Goal: Information Seeking & Learning: Learn about a topic

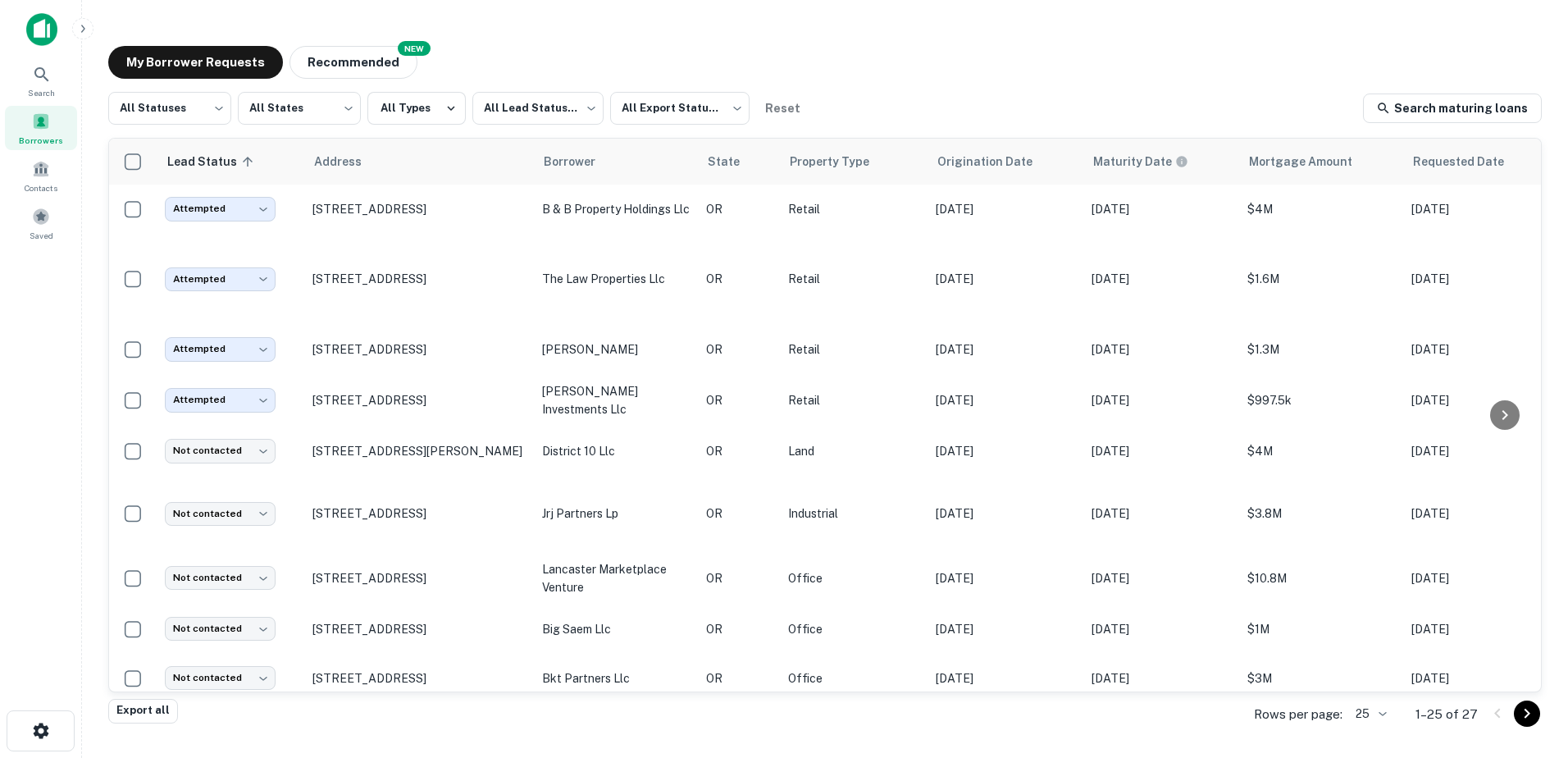
scroll to position [132, 0]
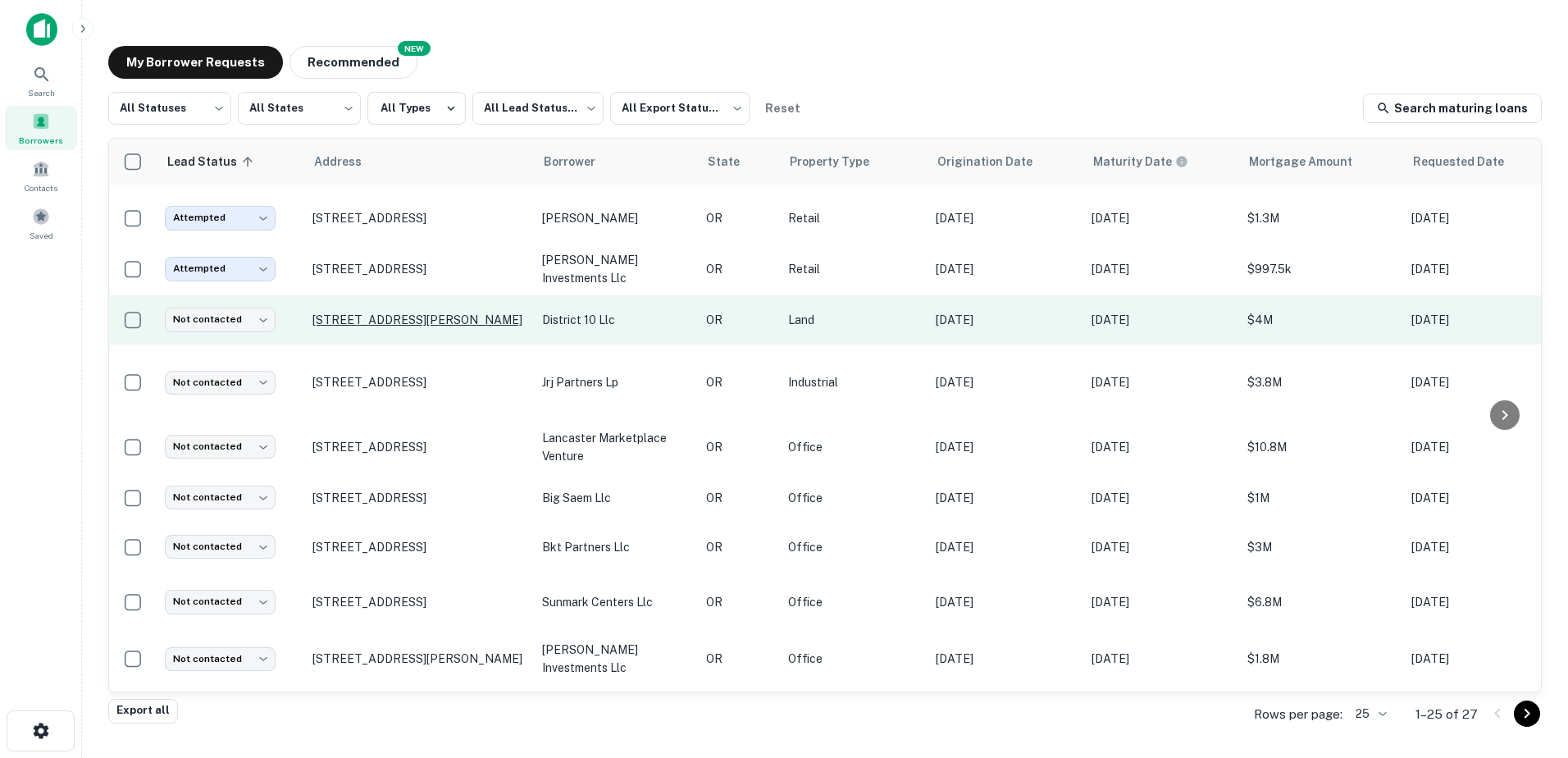
click at [459, 313] on p "[STREET_ADDRESS][PERSON_NAME]" at bounding box center [419, 320] width 213 height 15
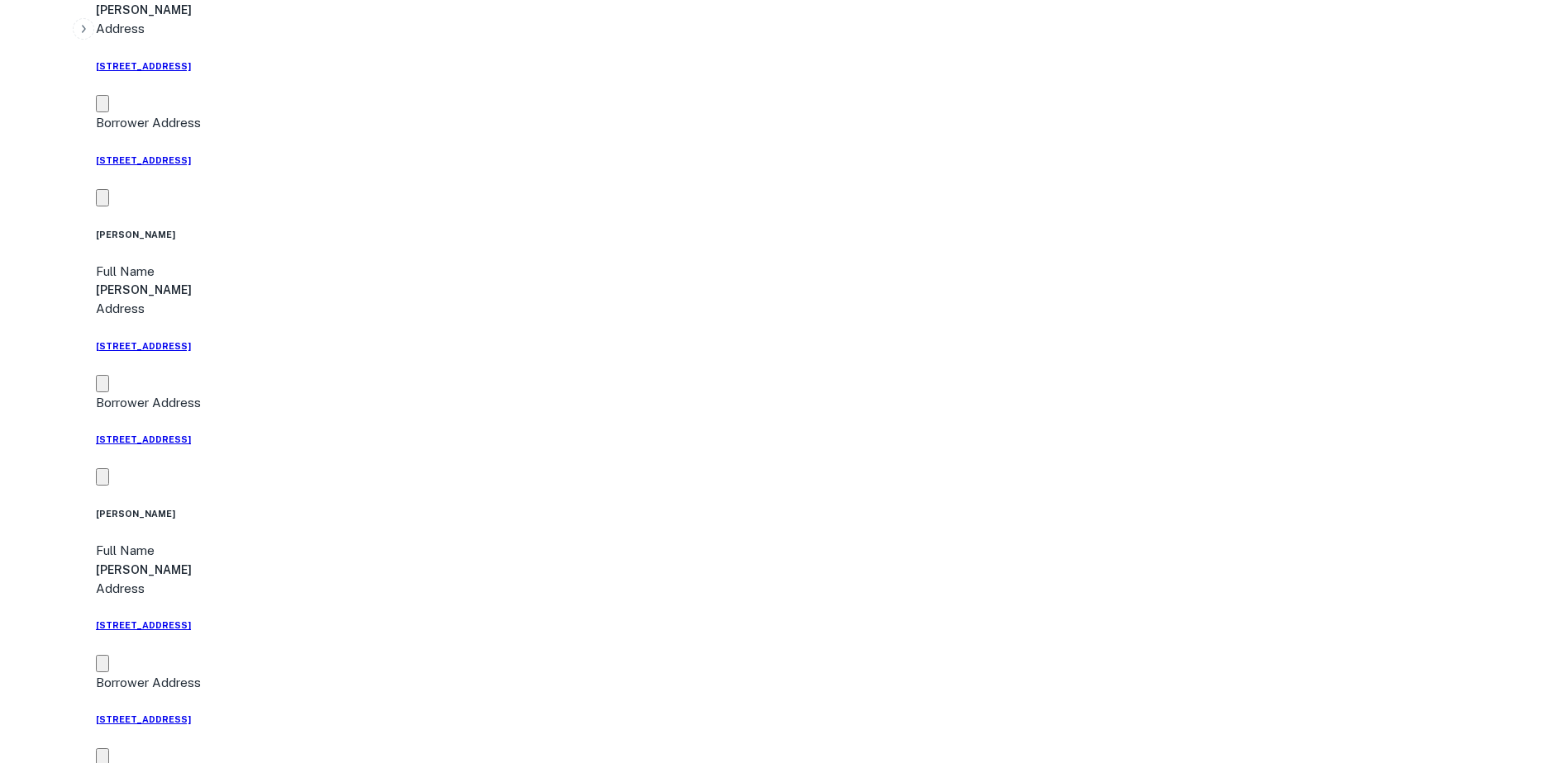
scroll to position [1054, 0]
drag, startPoint x: 1414, startPoint y: 558, endPoint x: 1190, endPoint y: 460, distance: 244.5
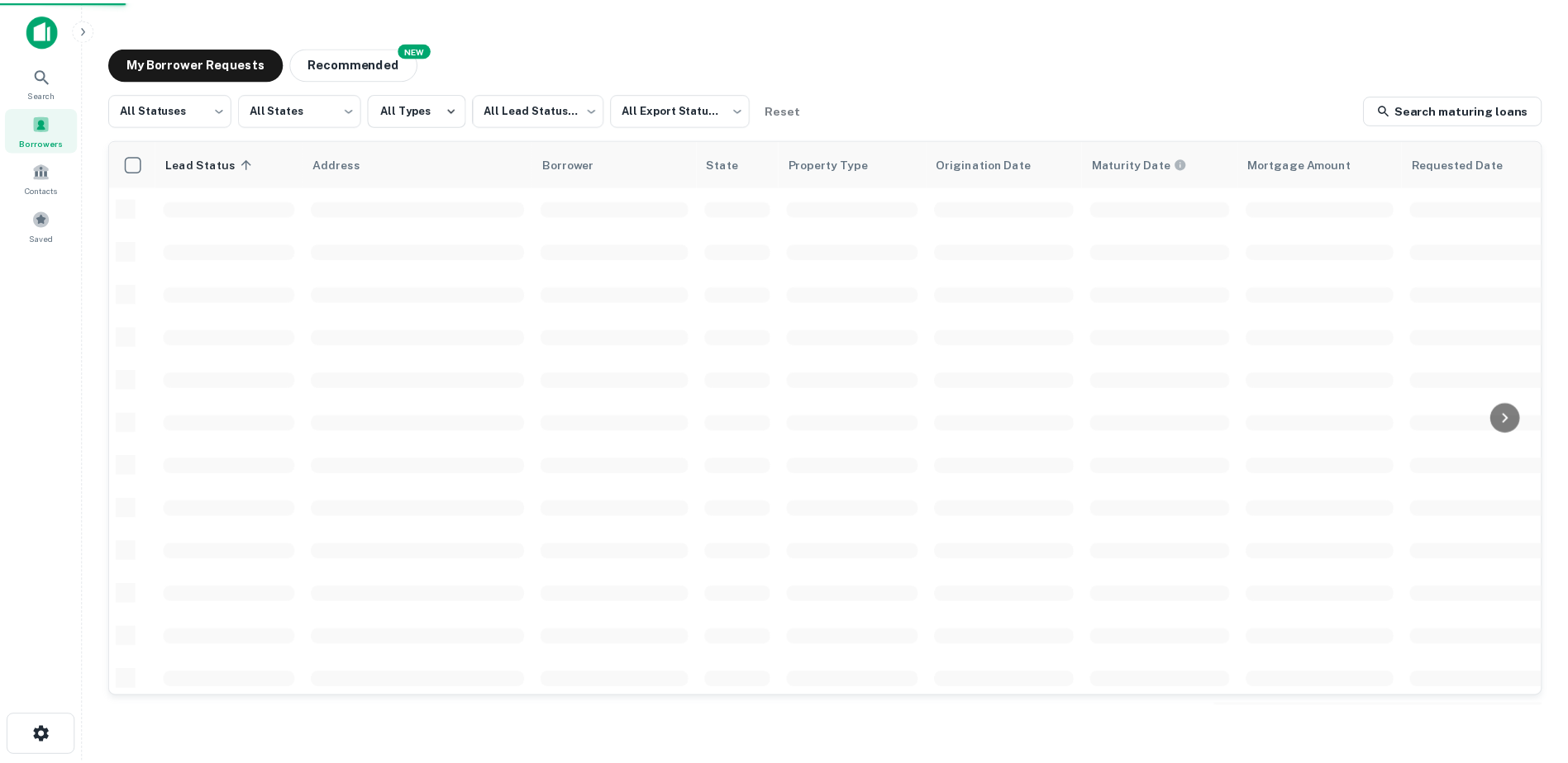
scroll to position [133, 0]
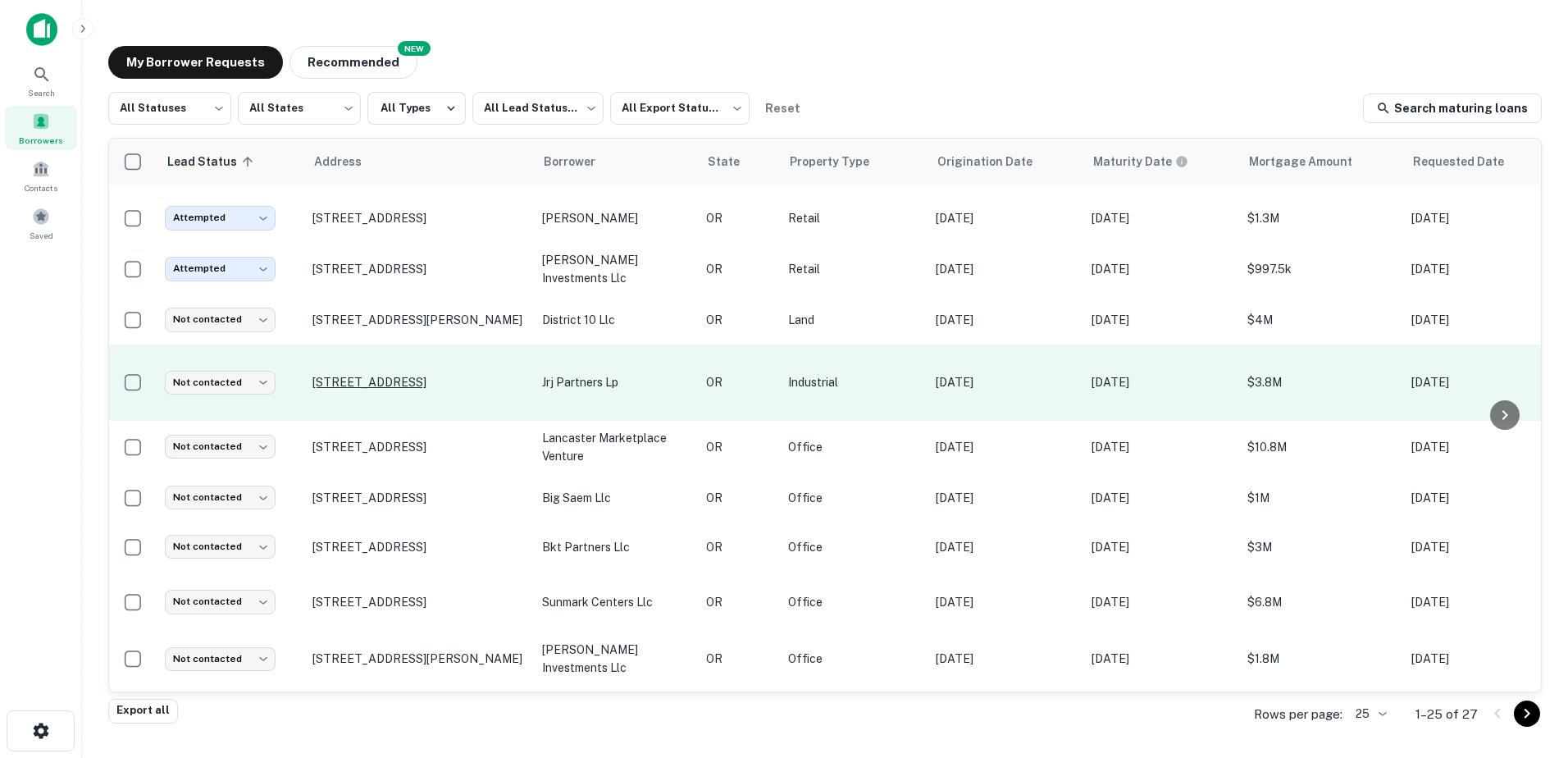
click at [415, 375] on p "[STREET_ADDRESS]" at bounding box center [419, 382] width 213 height 15
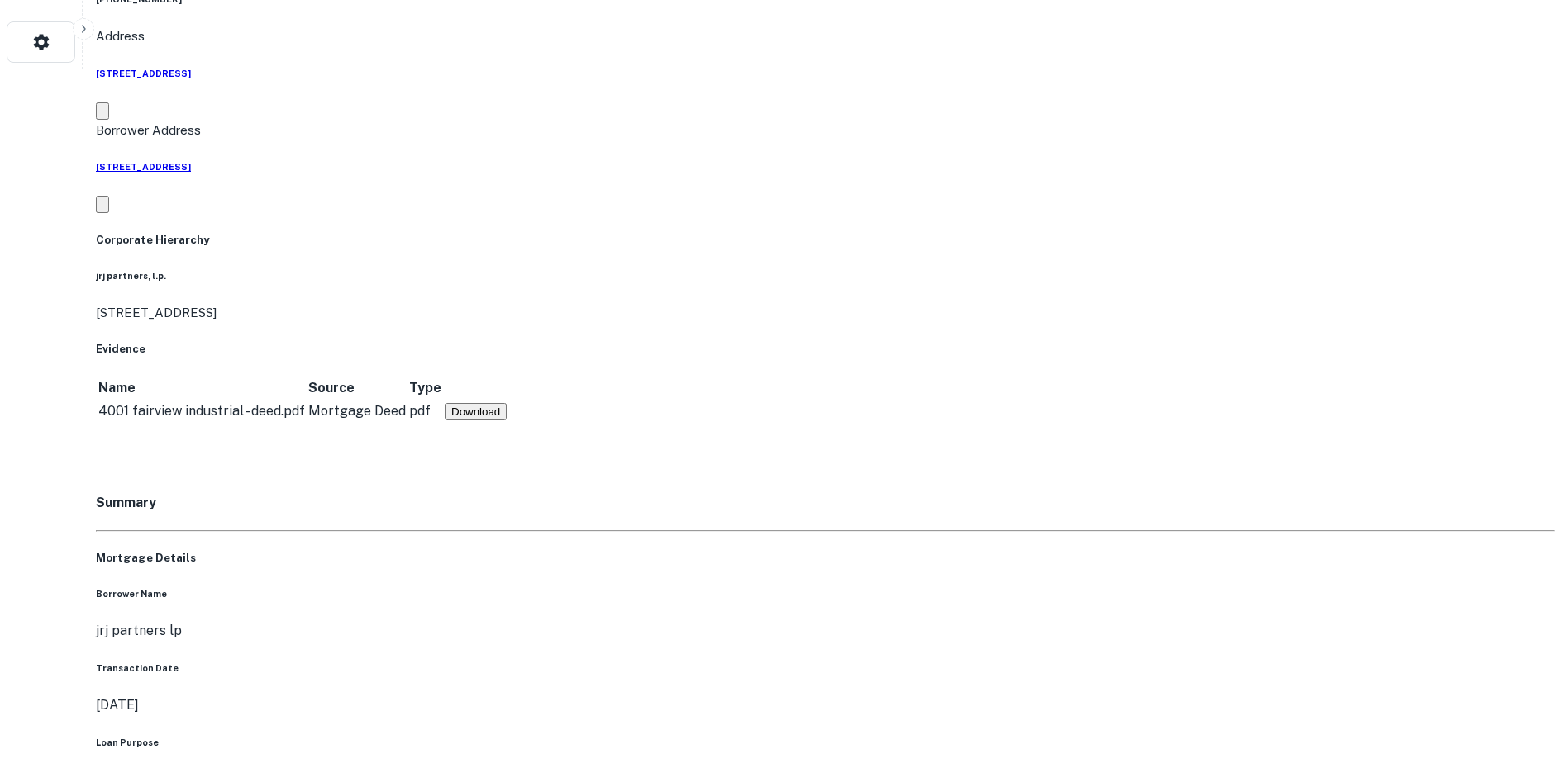
scroll to position [705, 0]
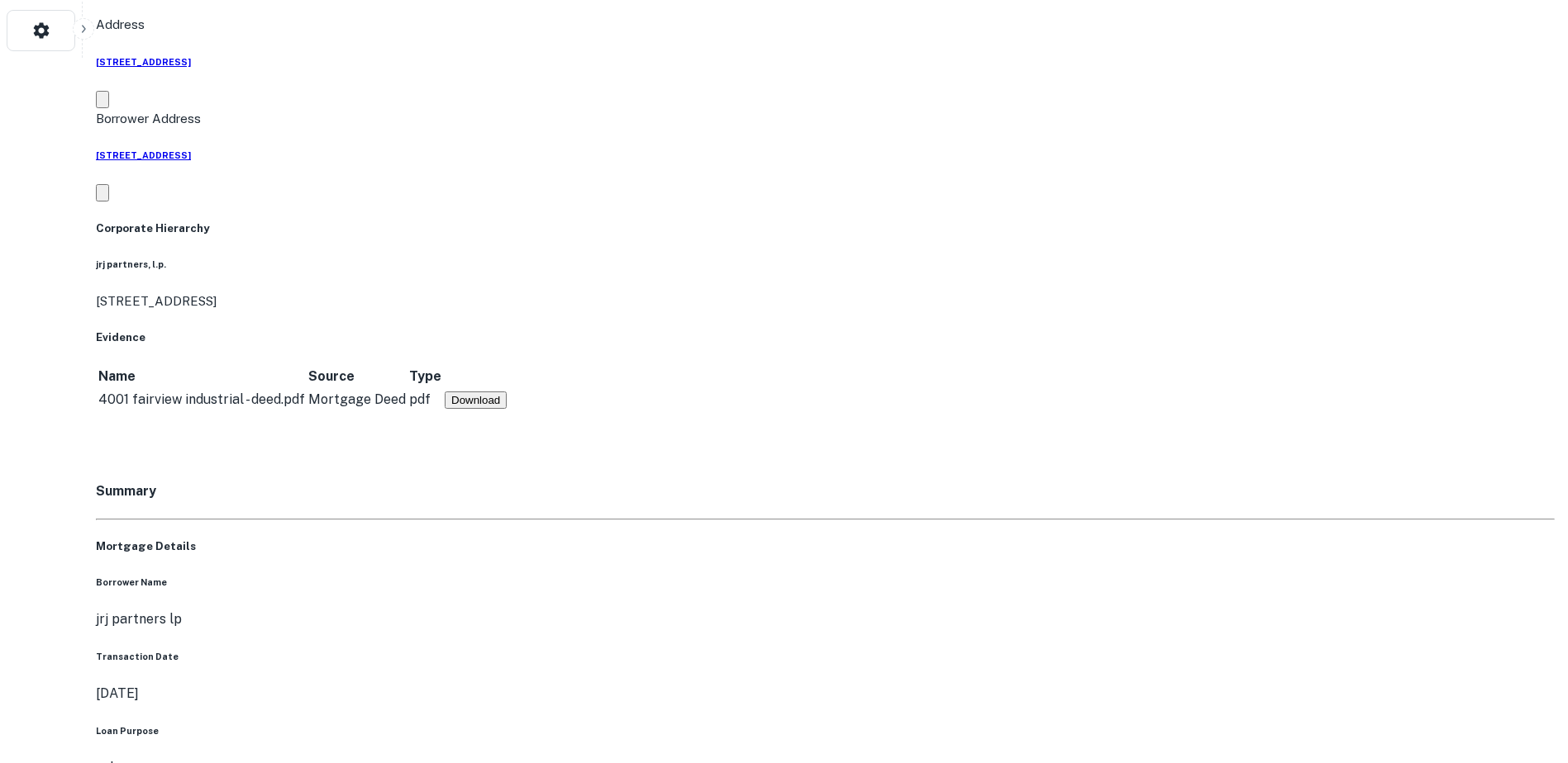
drag, startPoint x: 1409, startPoint y: 513, endPoint x: 1250, endPoint y: 396, distance: 197.4
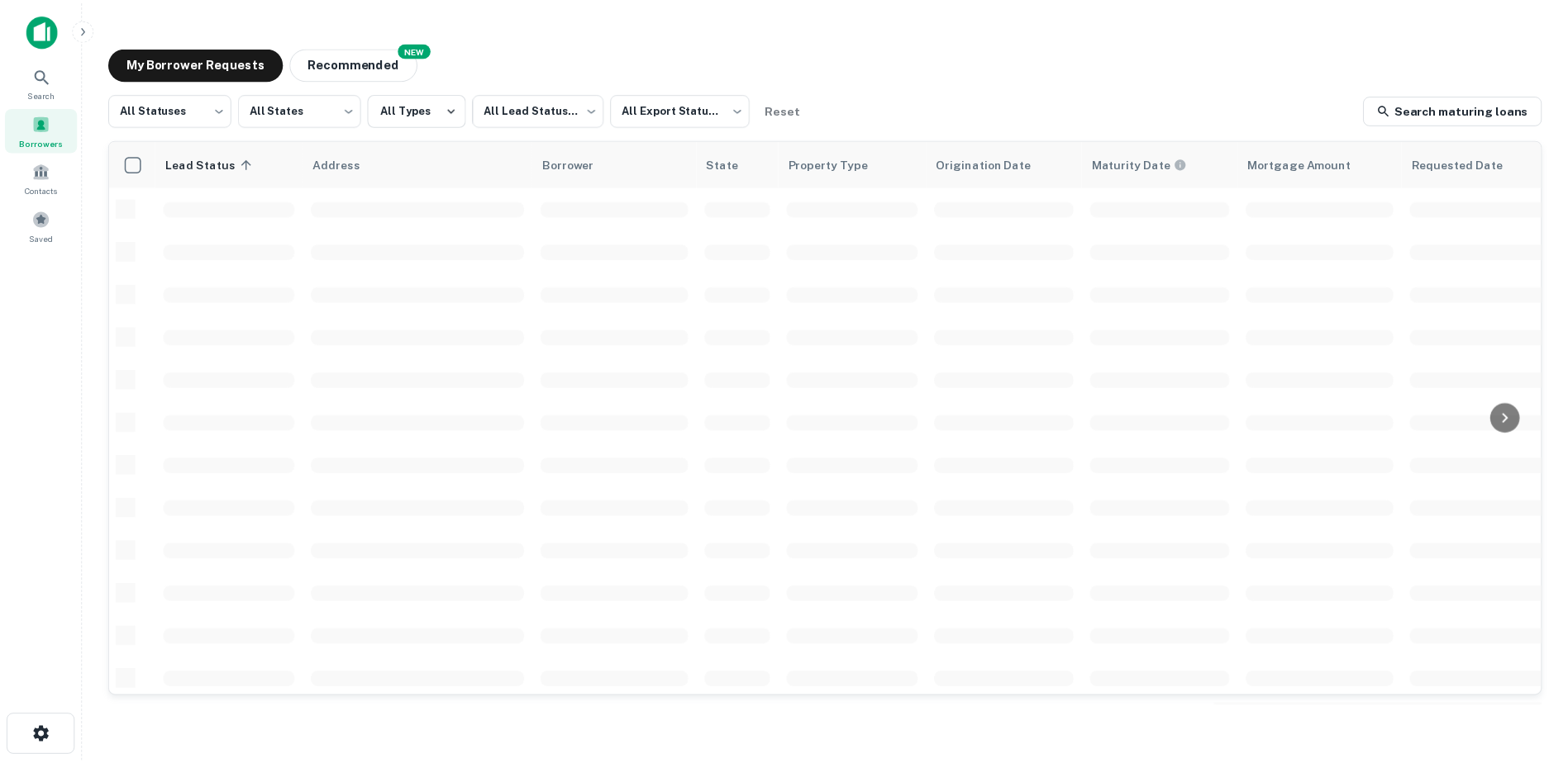
scroll to position [133, 0]
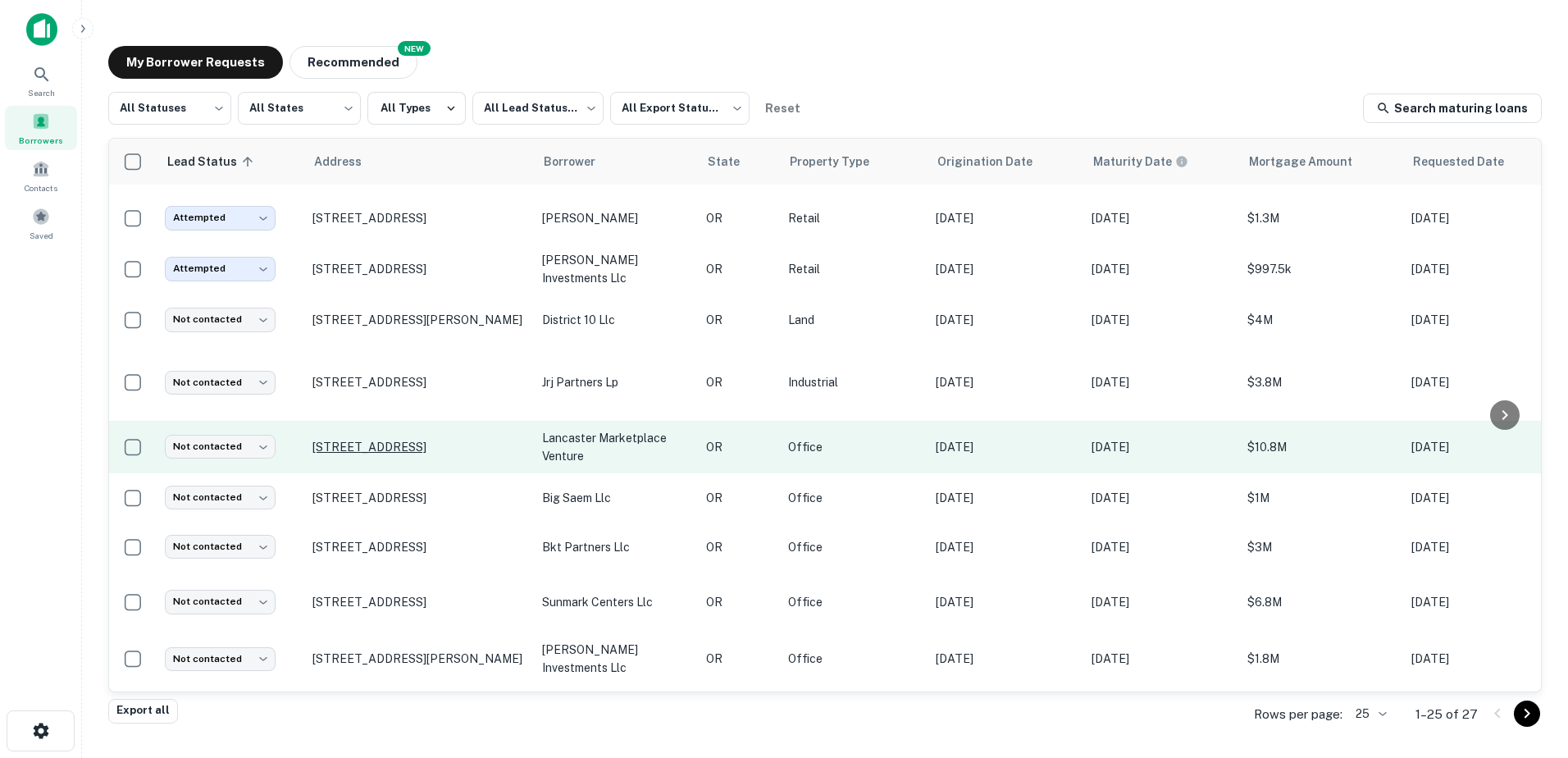
click at [481, 440] on p "[STREET_ADDRESS]" at bounding box center [419, 447] width 213 height 15
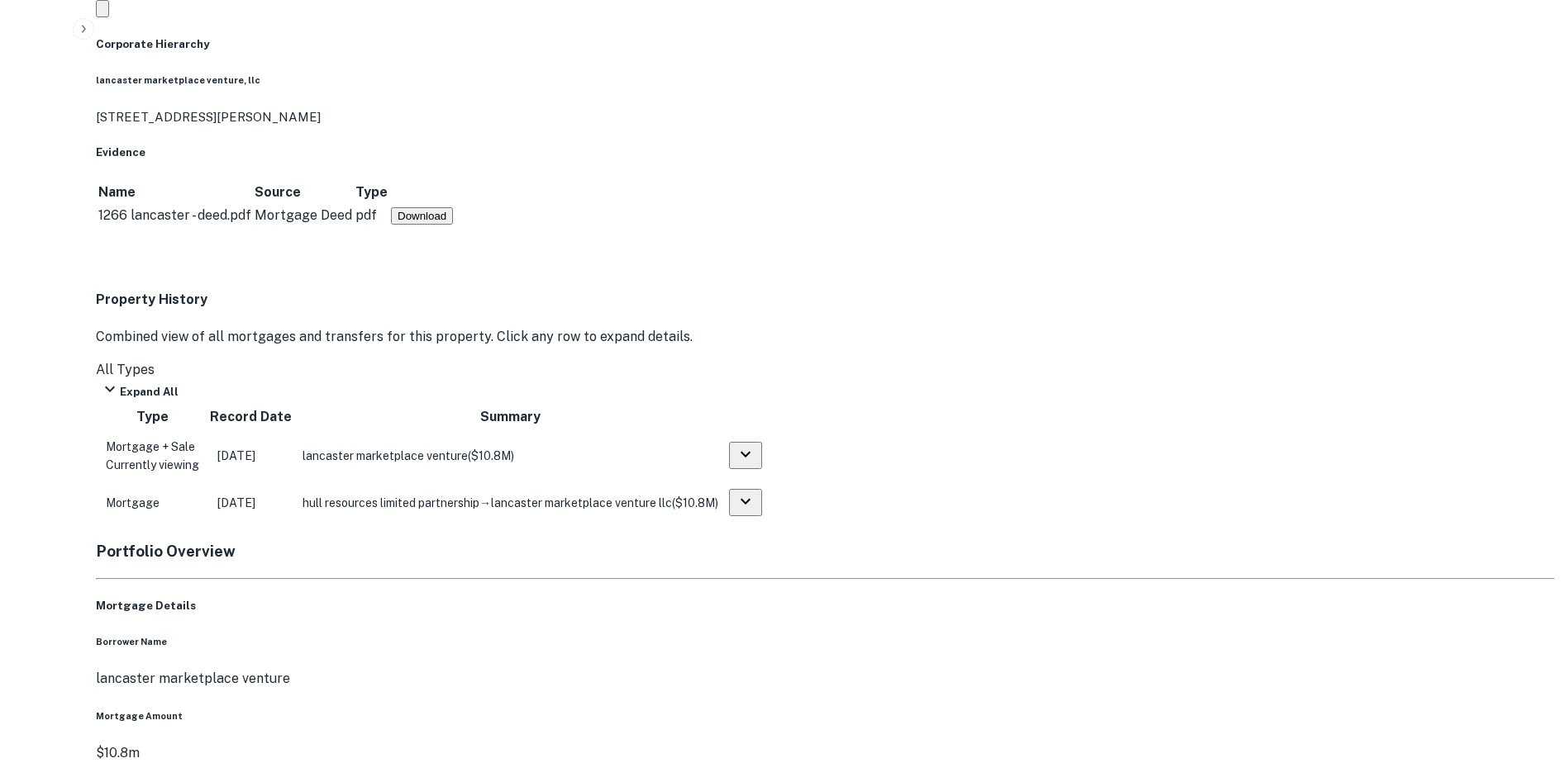
scroll to position [1121, 0]
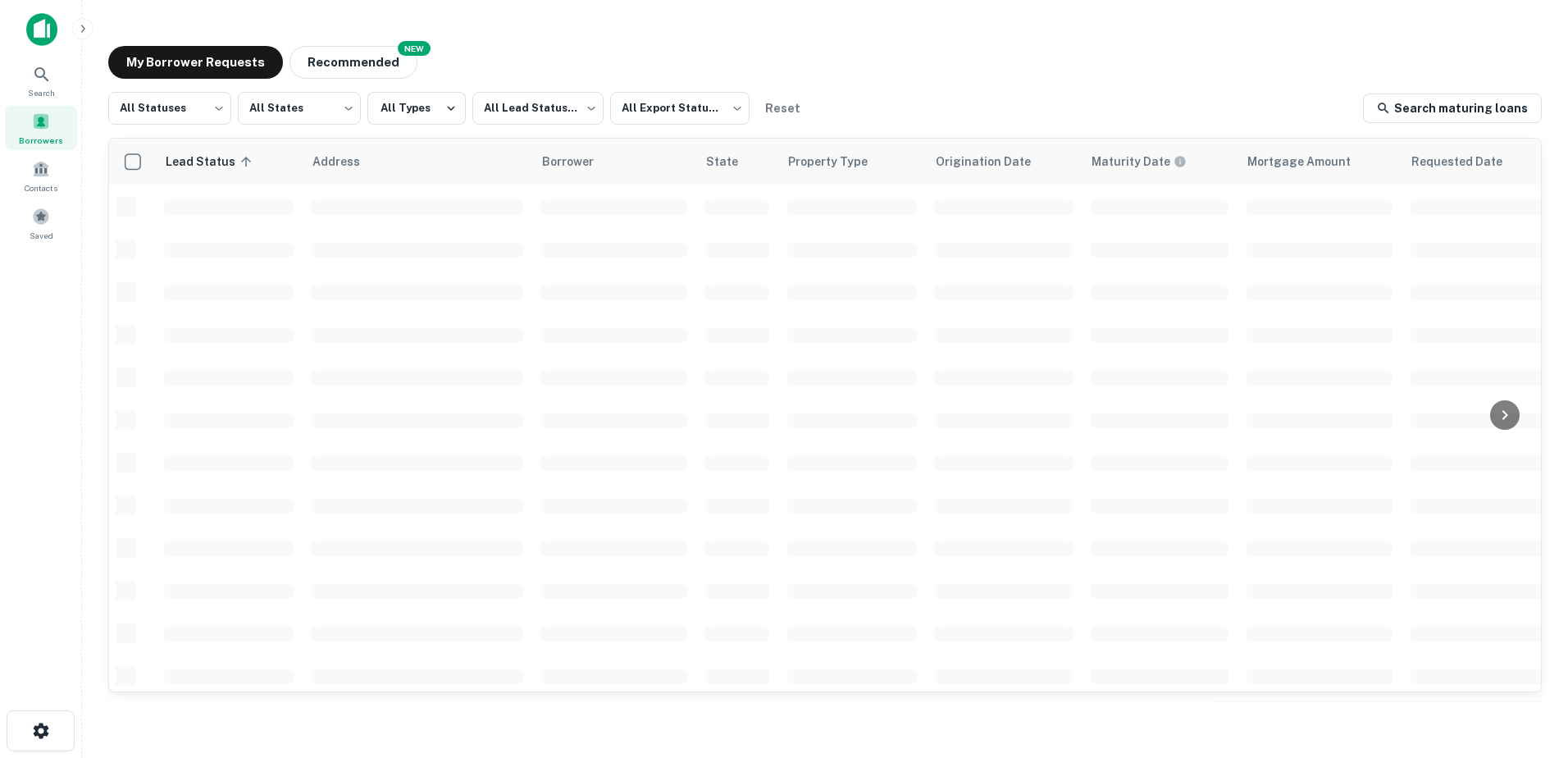
scroll to position [132, 0]
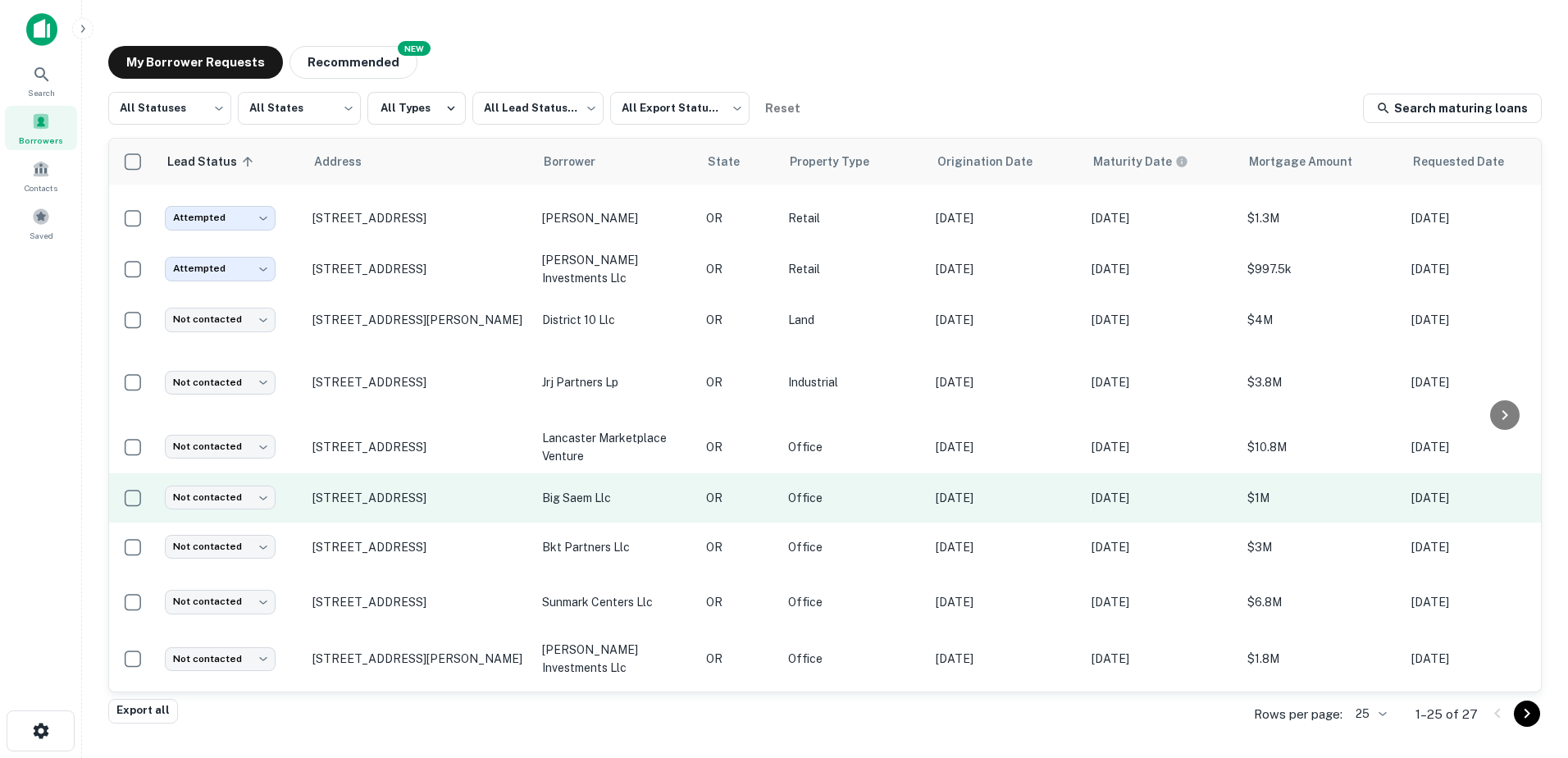
click at [569, 496] on p "big saem llc" at bounding box center [616, 498] width 148 height 18
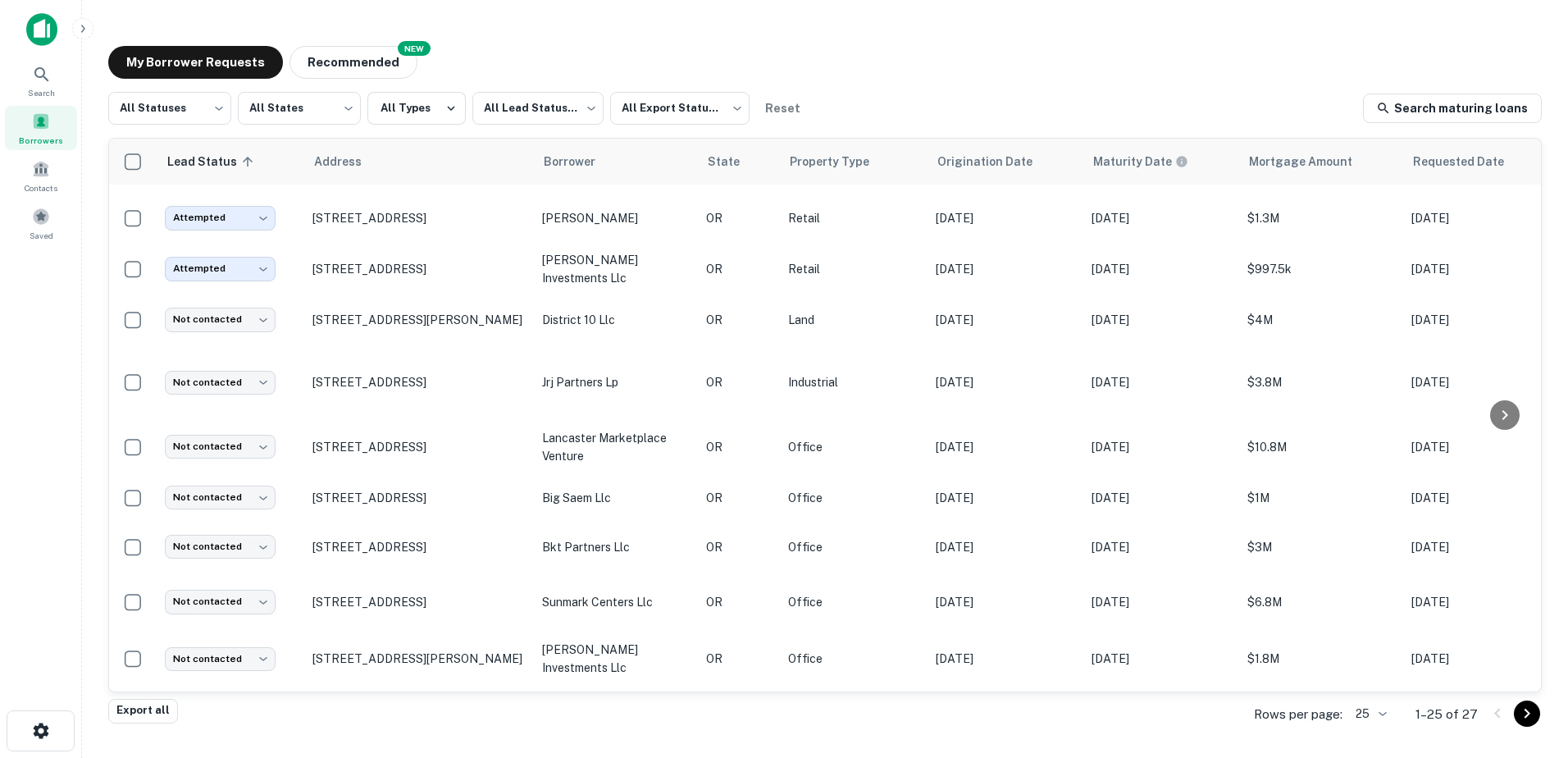
scroll to position [0, 0]
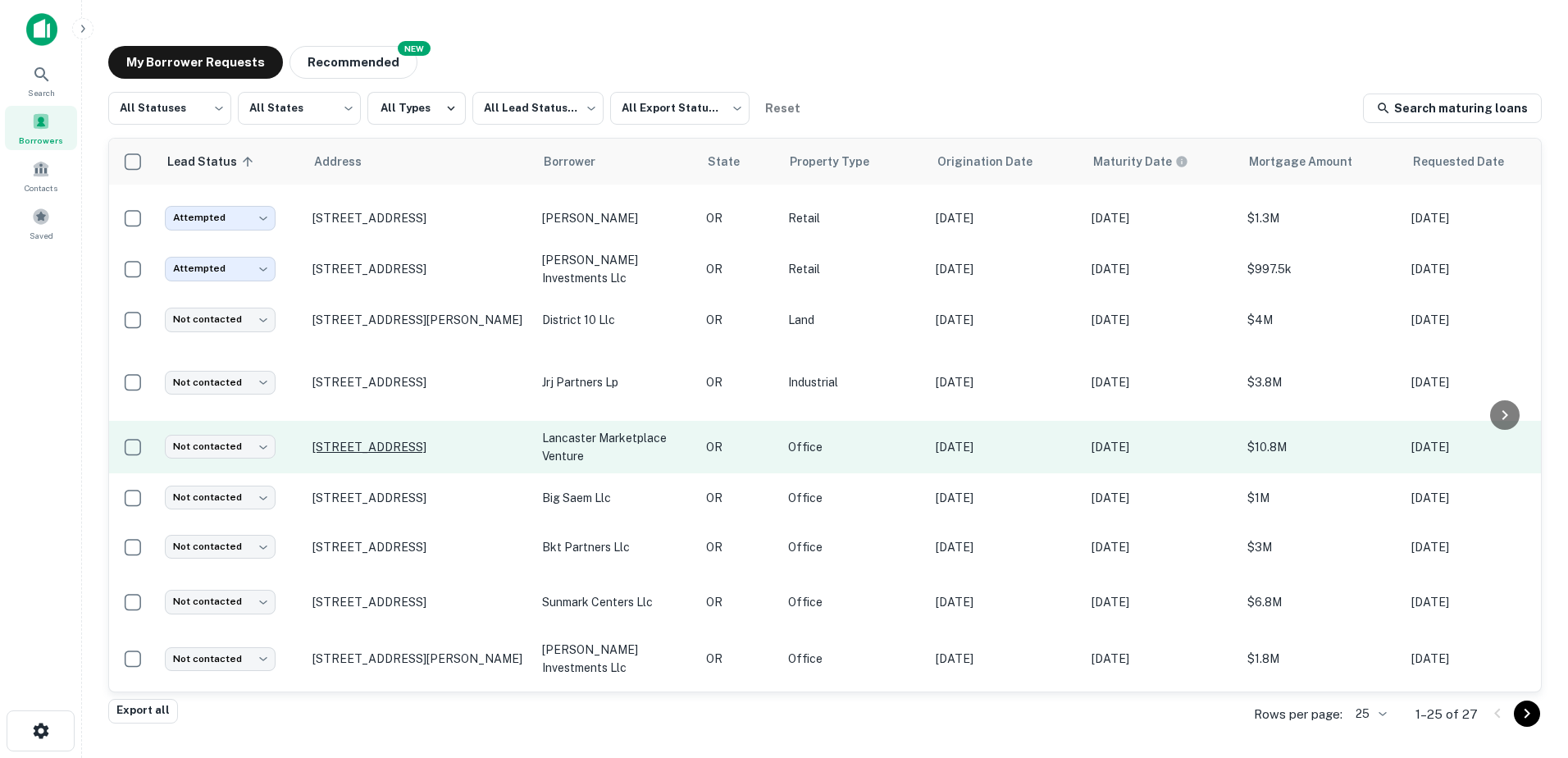
click at [367, 442] on p "[STREET_ADDRESS]" at bounding box center [419, 447] width 213 height 15
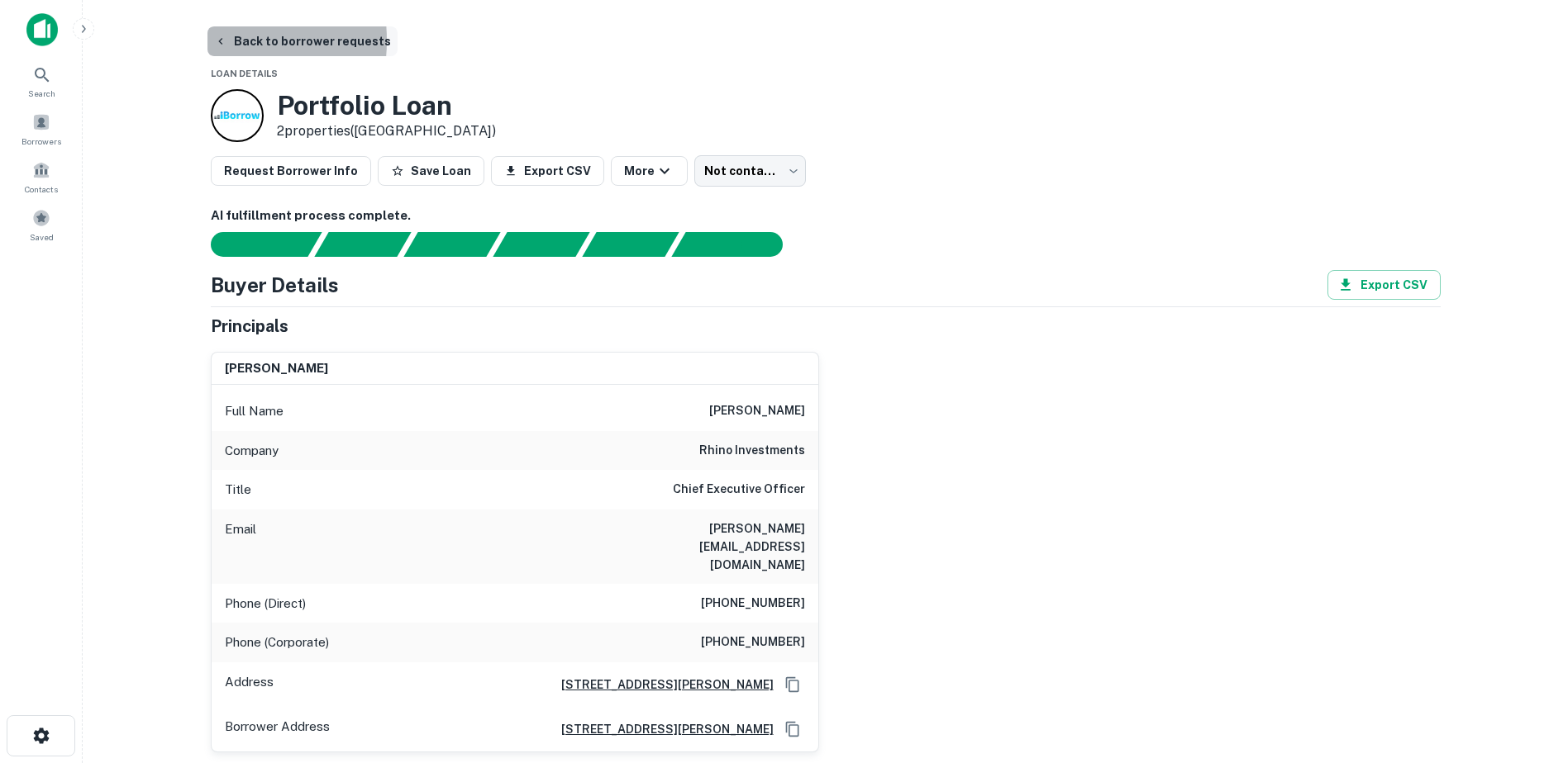
click at [212, 40] on button "Back to borrower requests" at bounding box center [303, 41] width 190 height 30
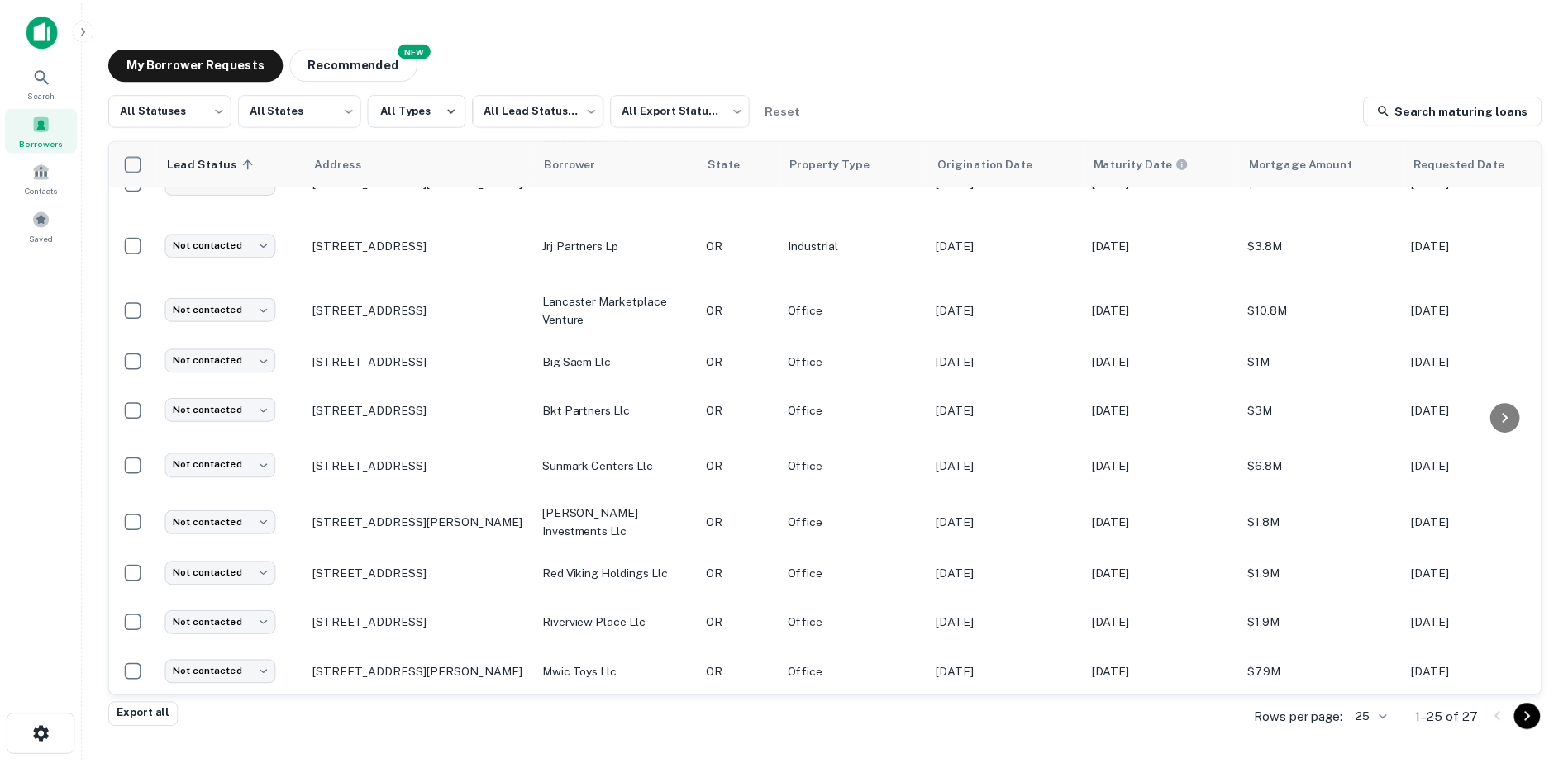
scroll to position [272, 0]
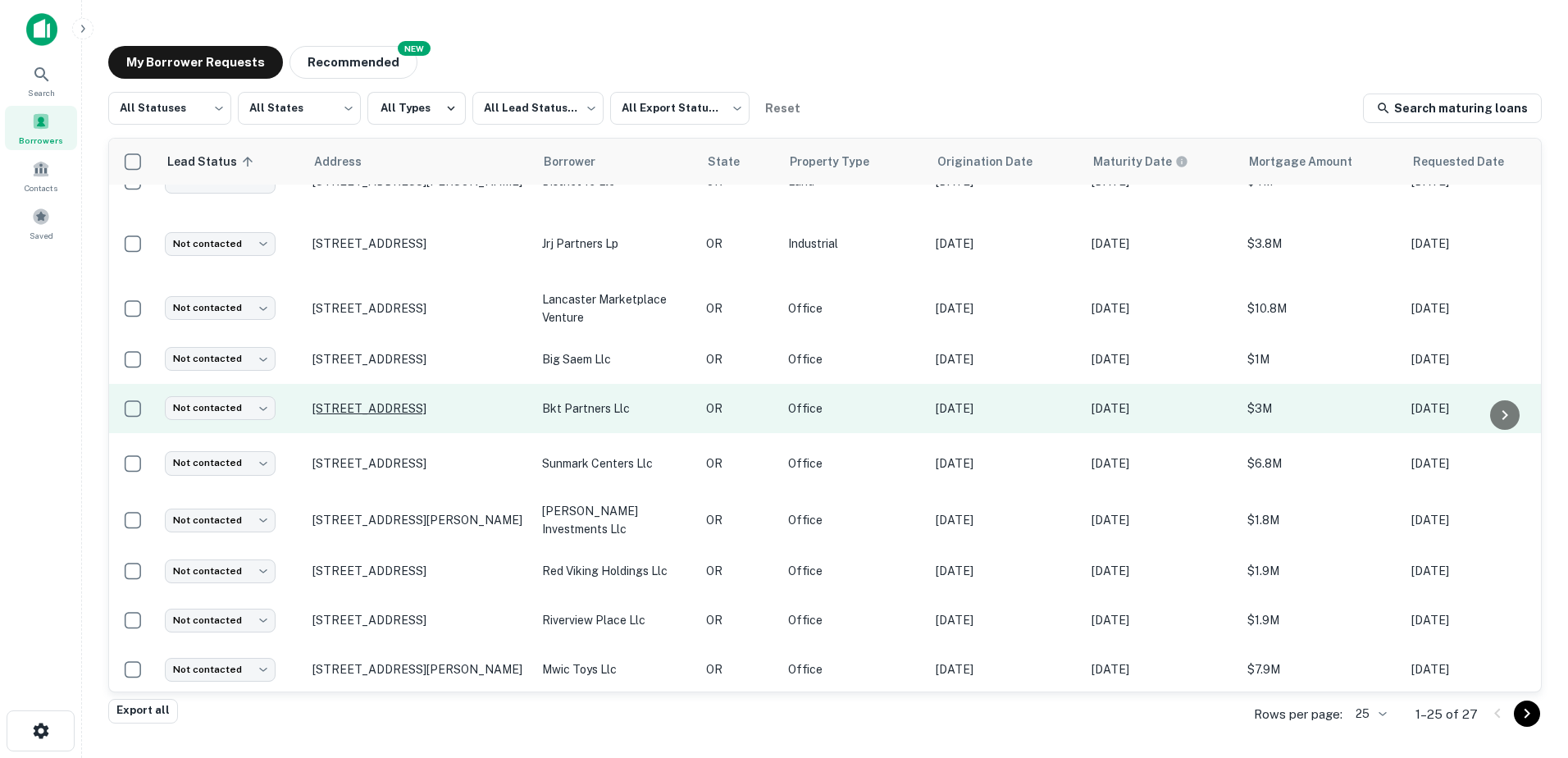
click at [372, 402] on p "[STREET_ADDRESS]" at bounding box center [419, 408] width 213 height 15
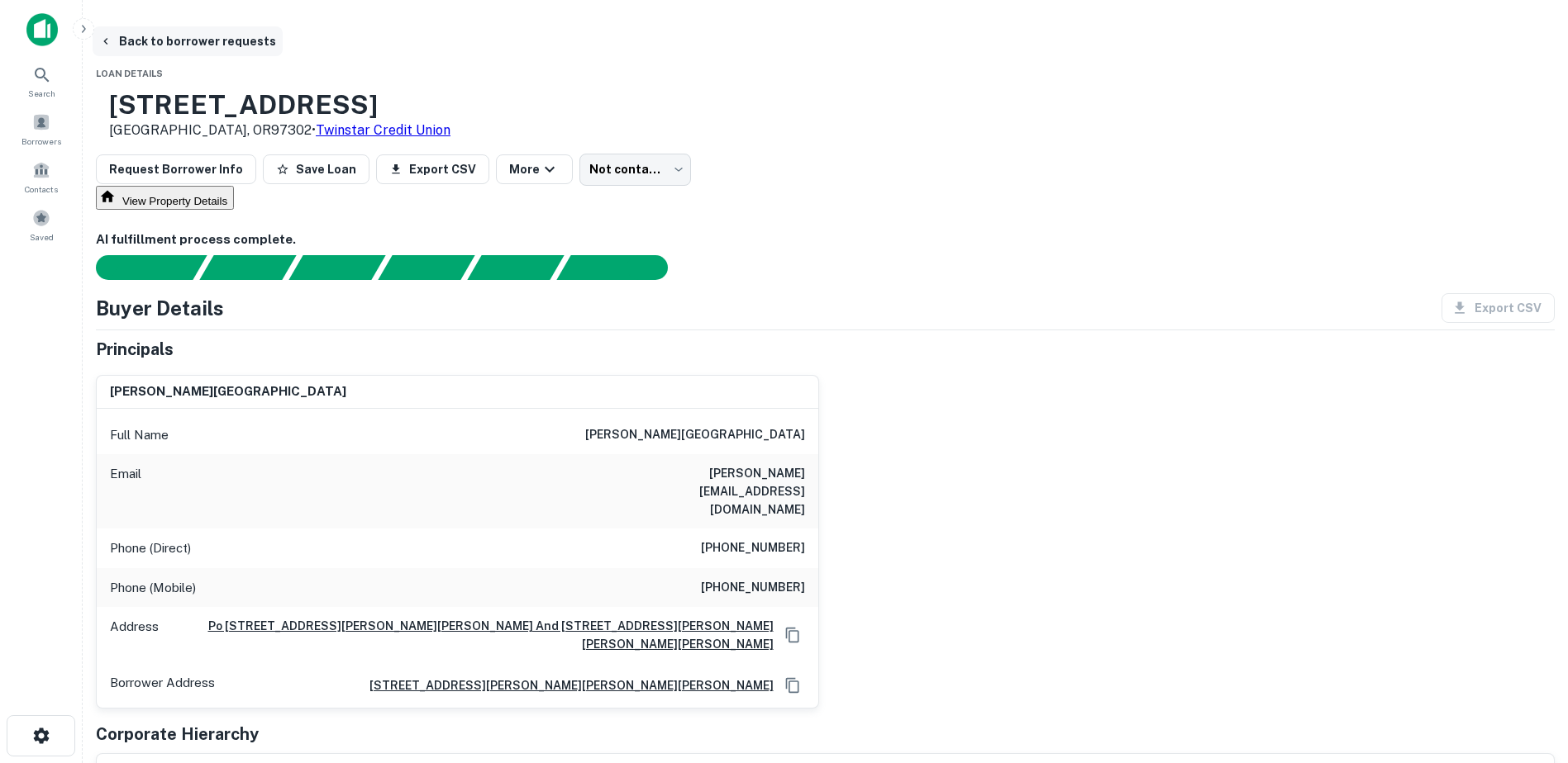
click at [113, 39] on icon "button" at bounding box center [106, 41] width 13 height 13
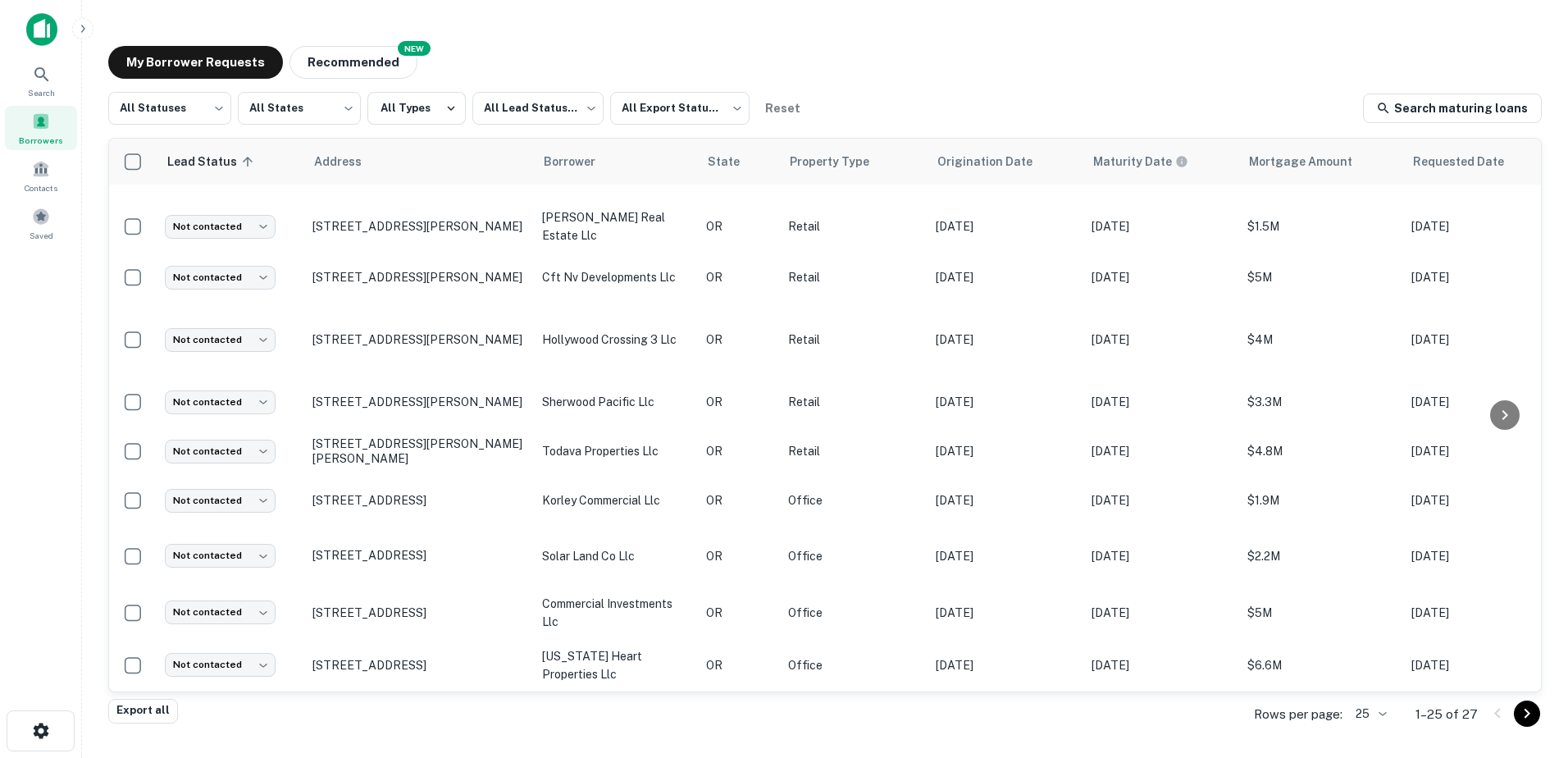
scroll to position [908, 0]
click at [59, 85] on div "Search" at bounding box center [41, 80] width 72 height 44
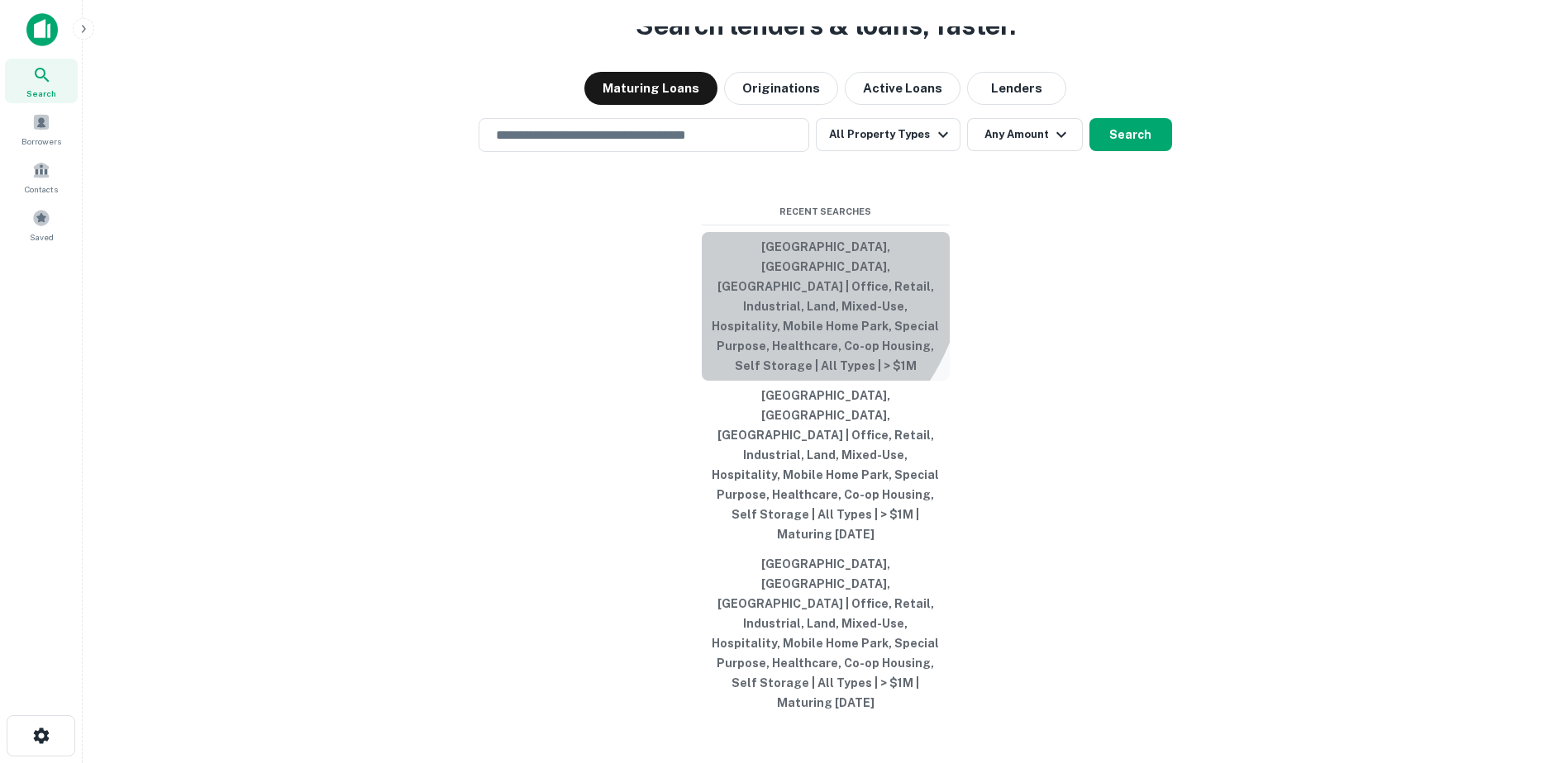
click at [750, 343] on button "Salem, OR, USA | Office, Retail, Industrial, Land, Mixed-Use, Hospitality, Mobi…" at bounding box center [825, 306] width 248 height 149
type input "**********"
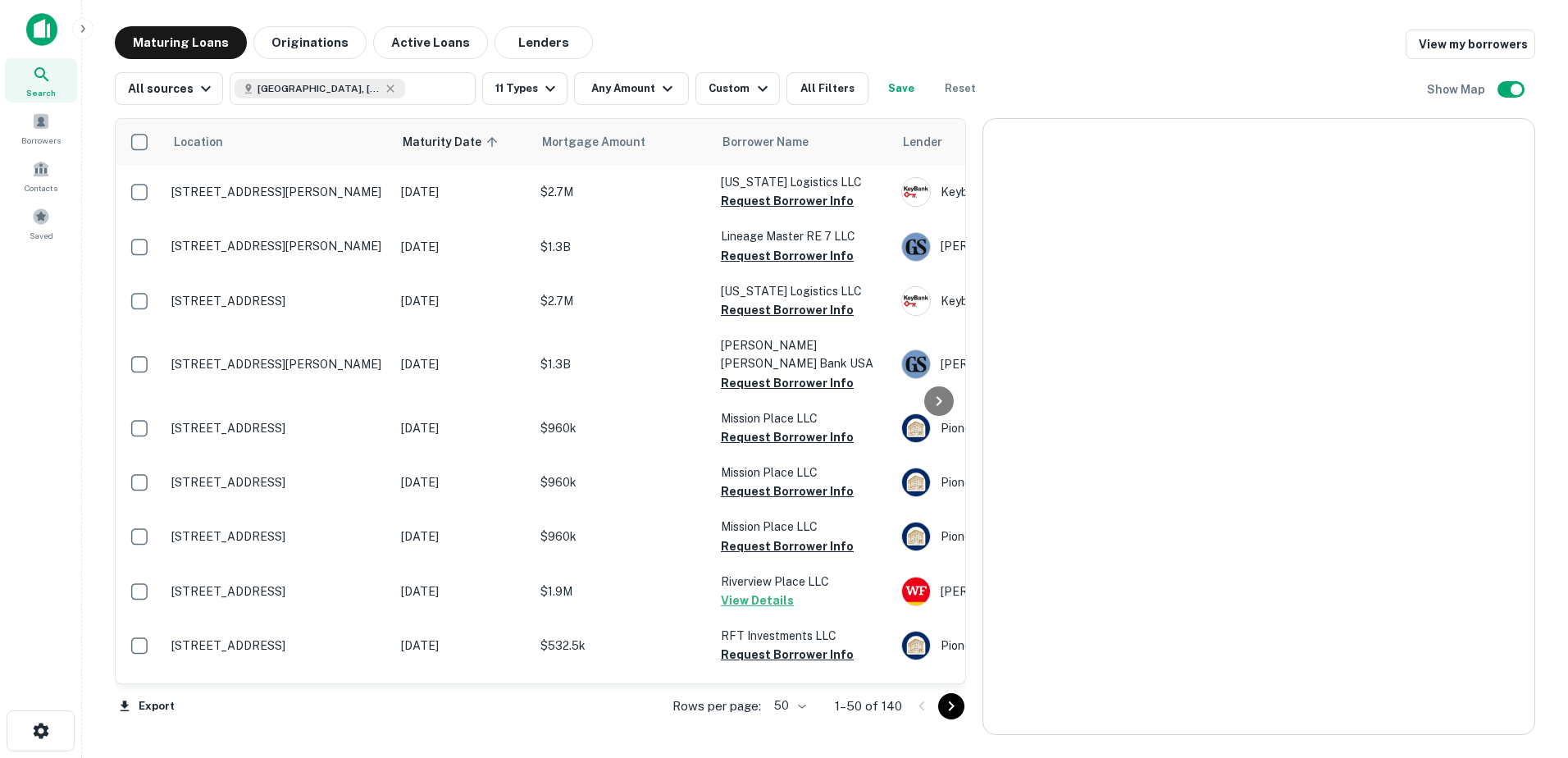
scroll to position [908, 0]
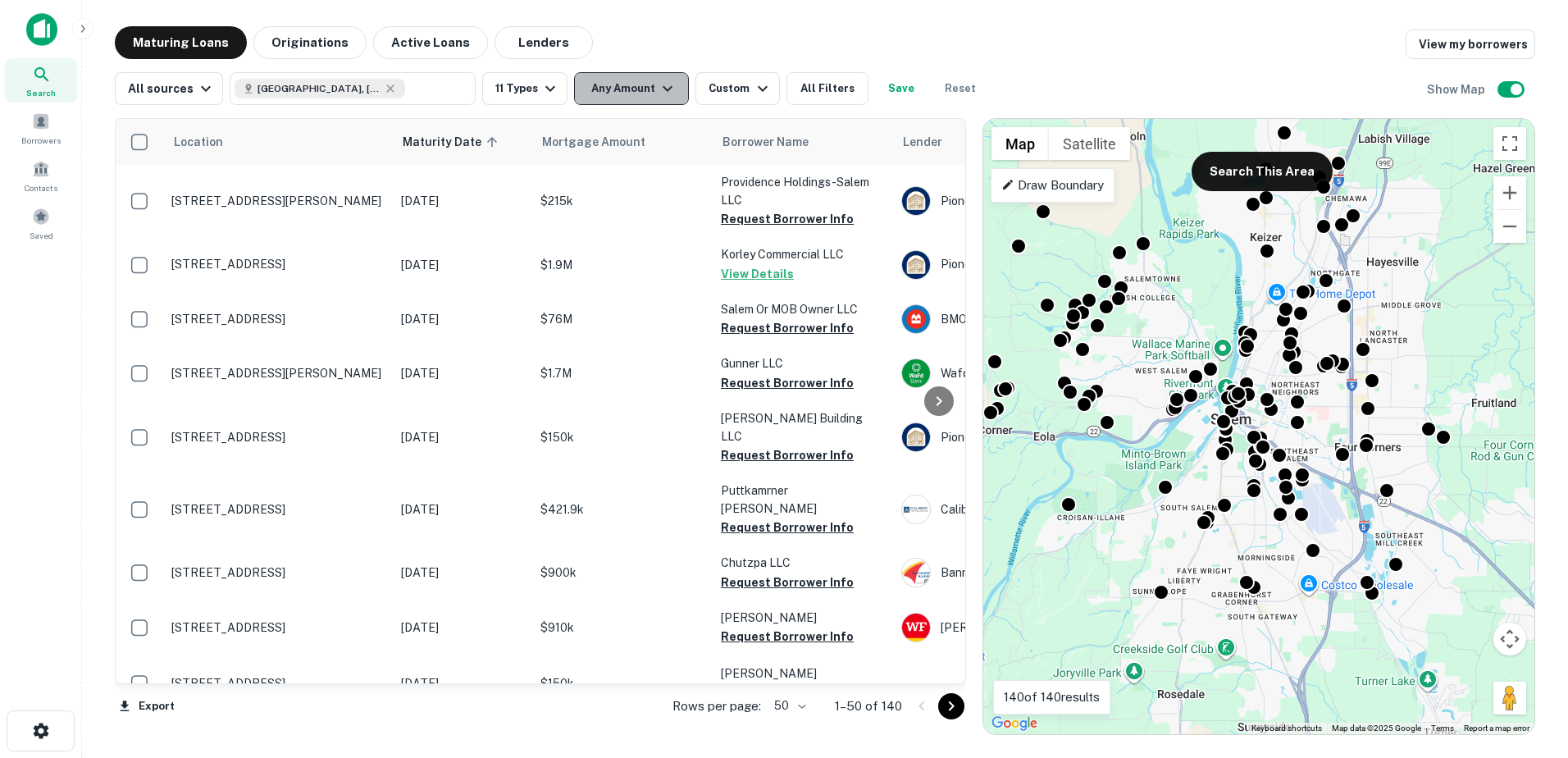
click at [662, 93] on icon "button" at bounding box center [668, 88] width 20 height 20
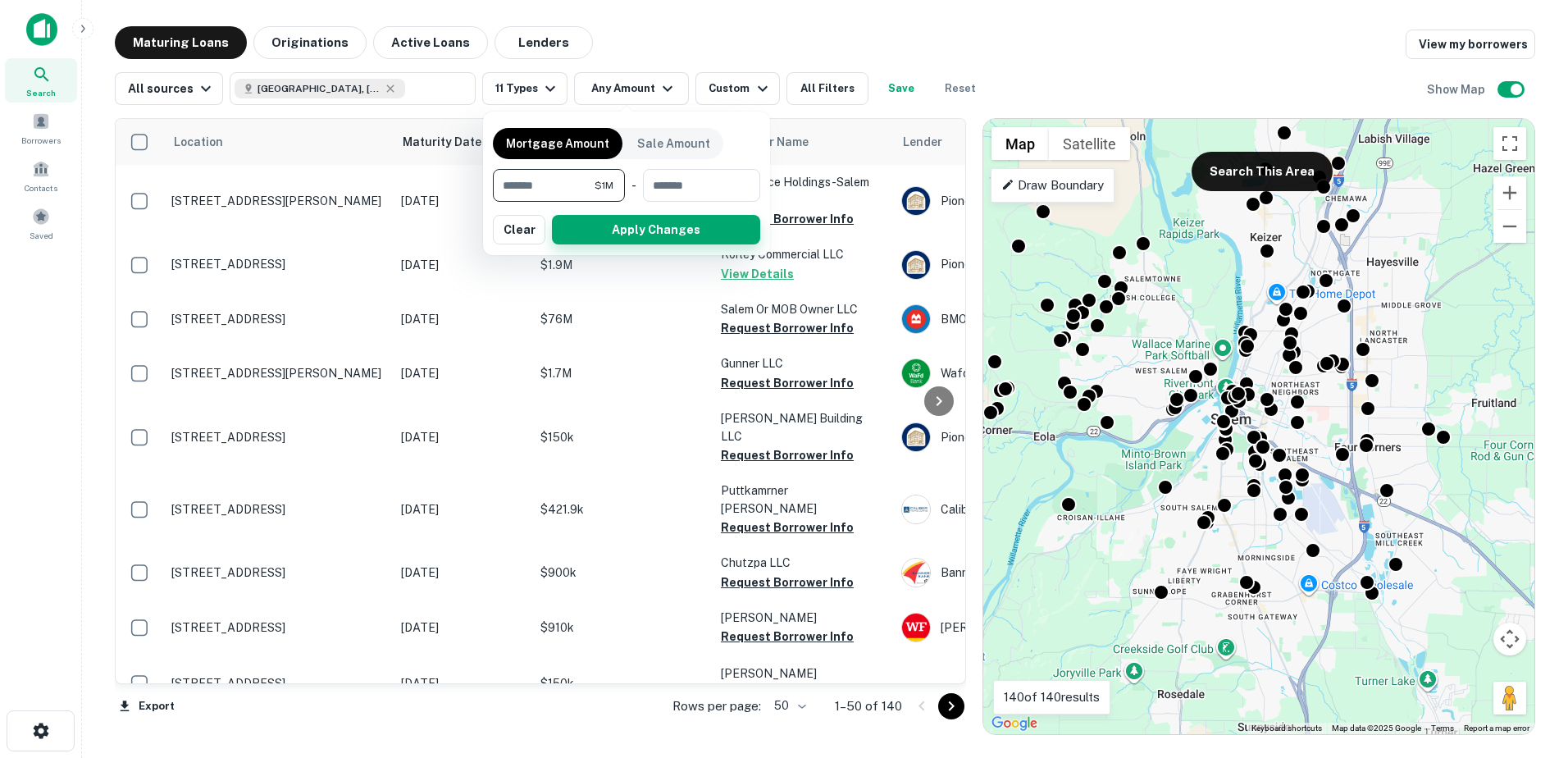
type input "*******"
click at [606, 231] on button "Apply Changes" at bounding box center [656, 230] width 209 height 29
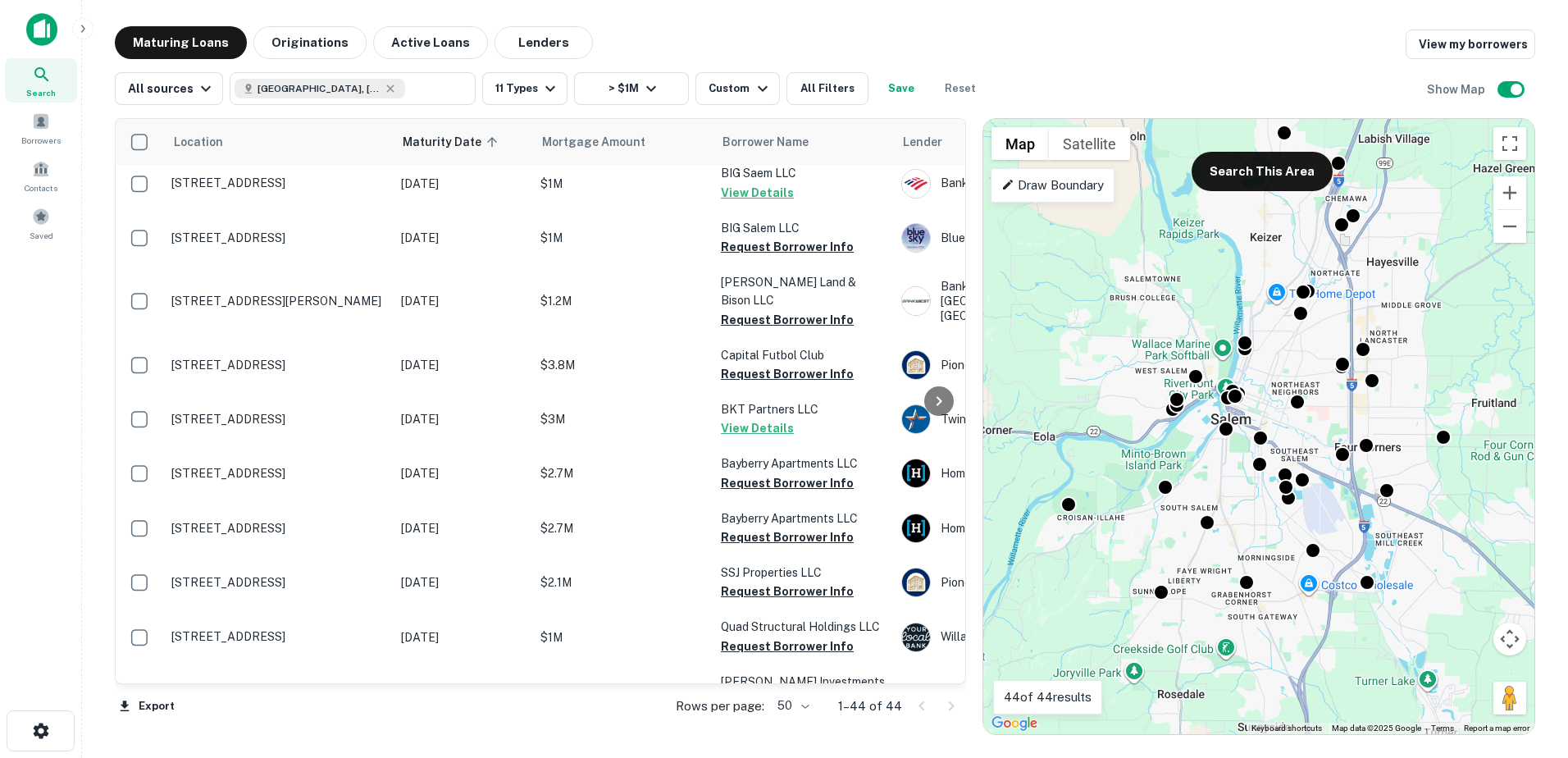
scroll to position [1841, 0]
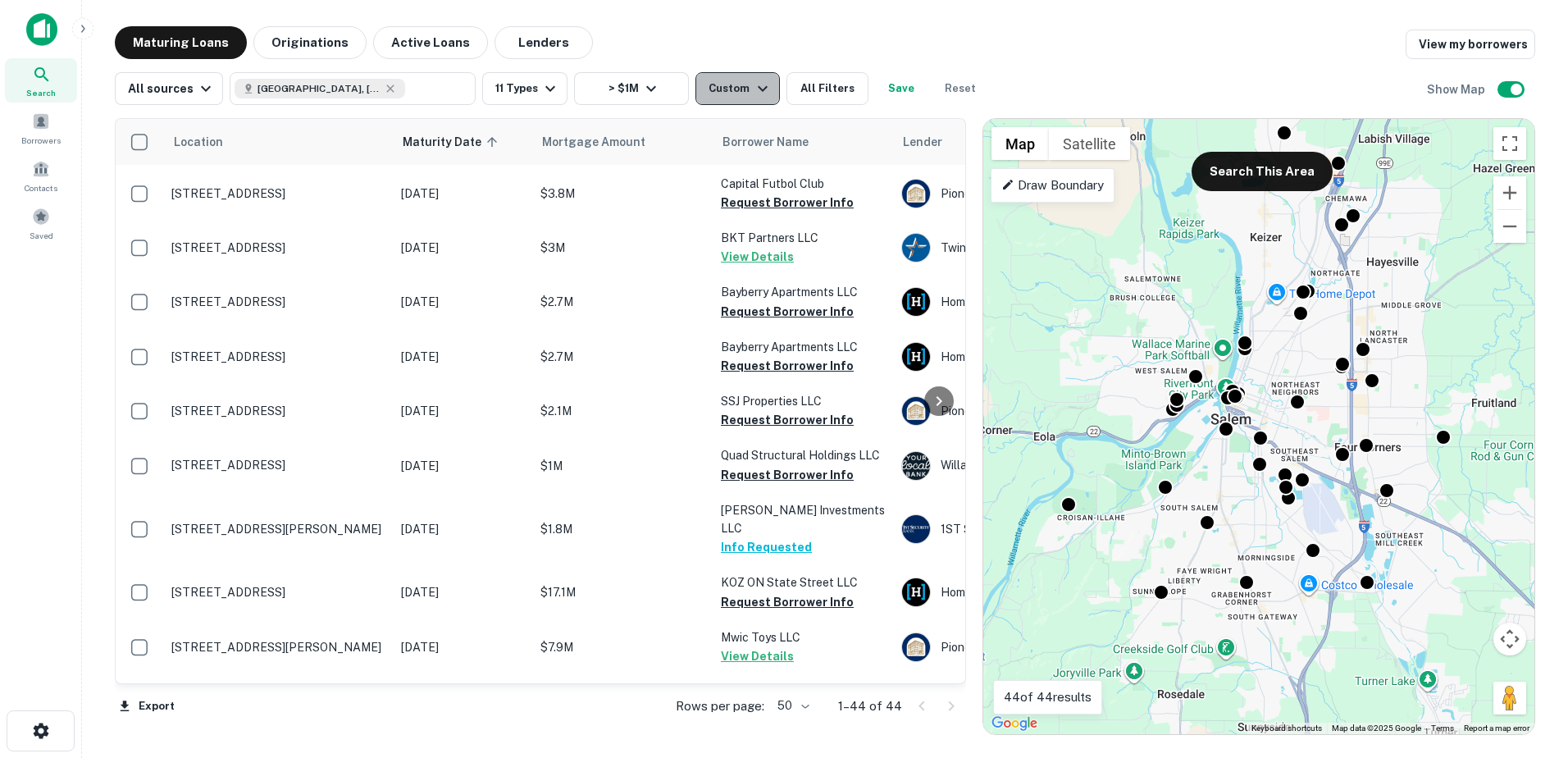
click at [753, 93] on icon "button" at bounding box center [763, 88] width 20 height 20
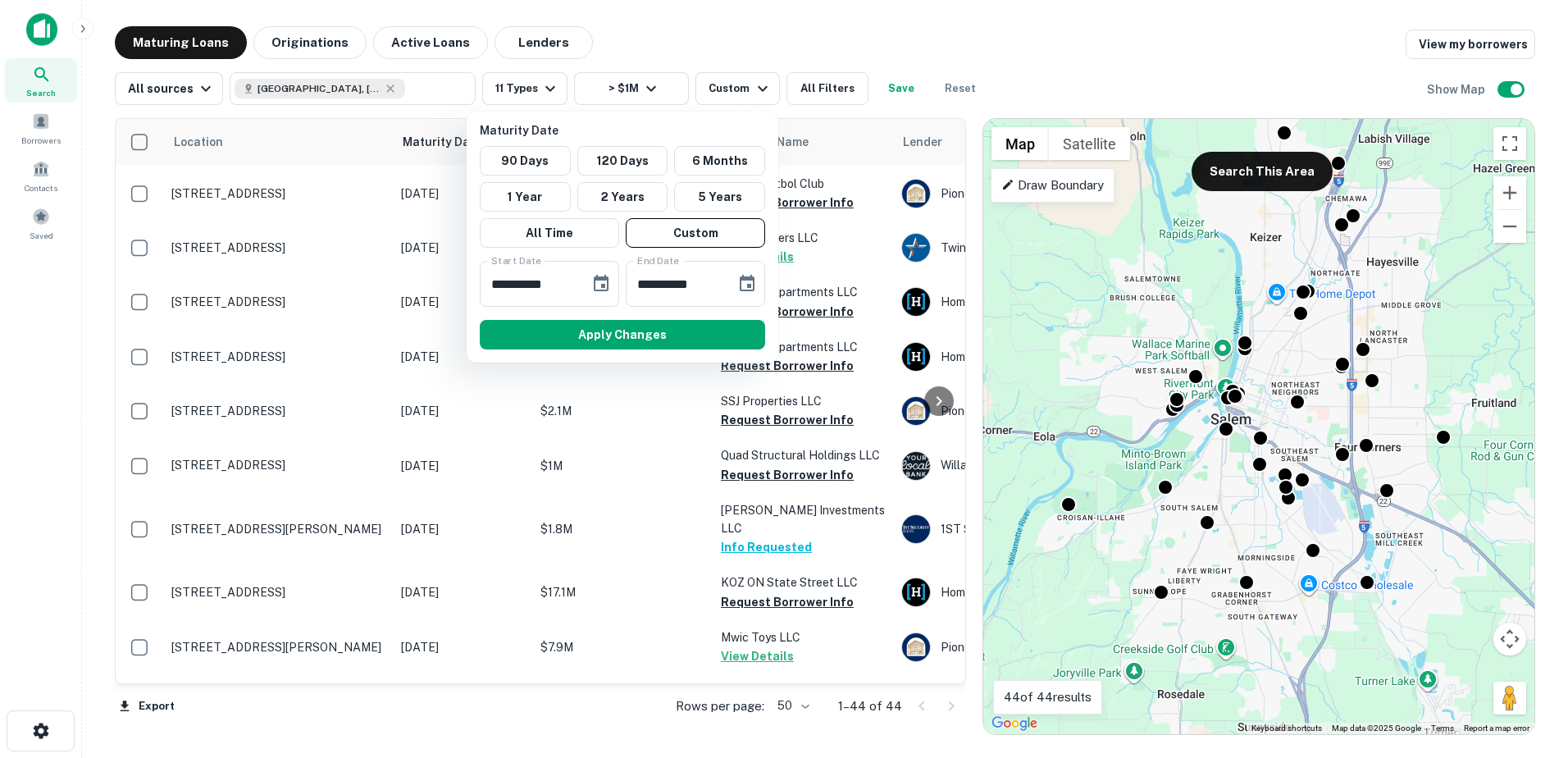
click at [747, 82] on div at bounding box center [784, 379] width 1568 height 758
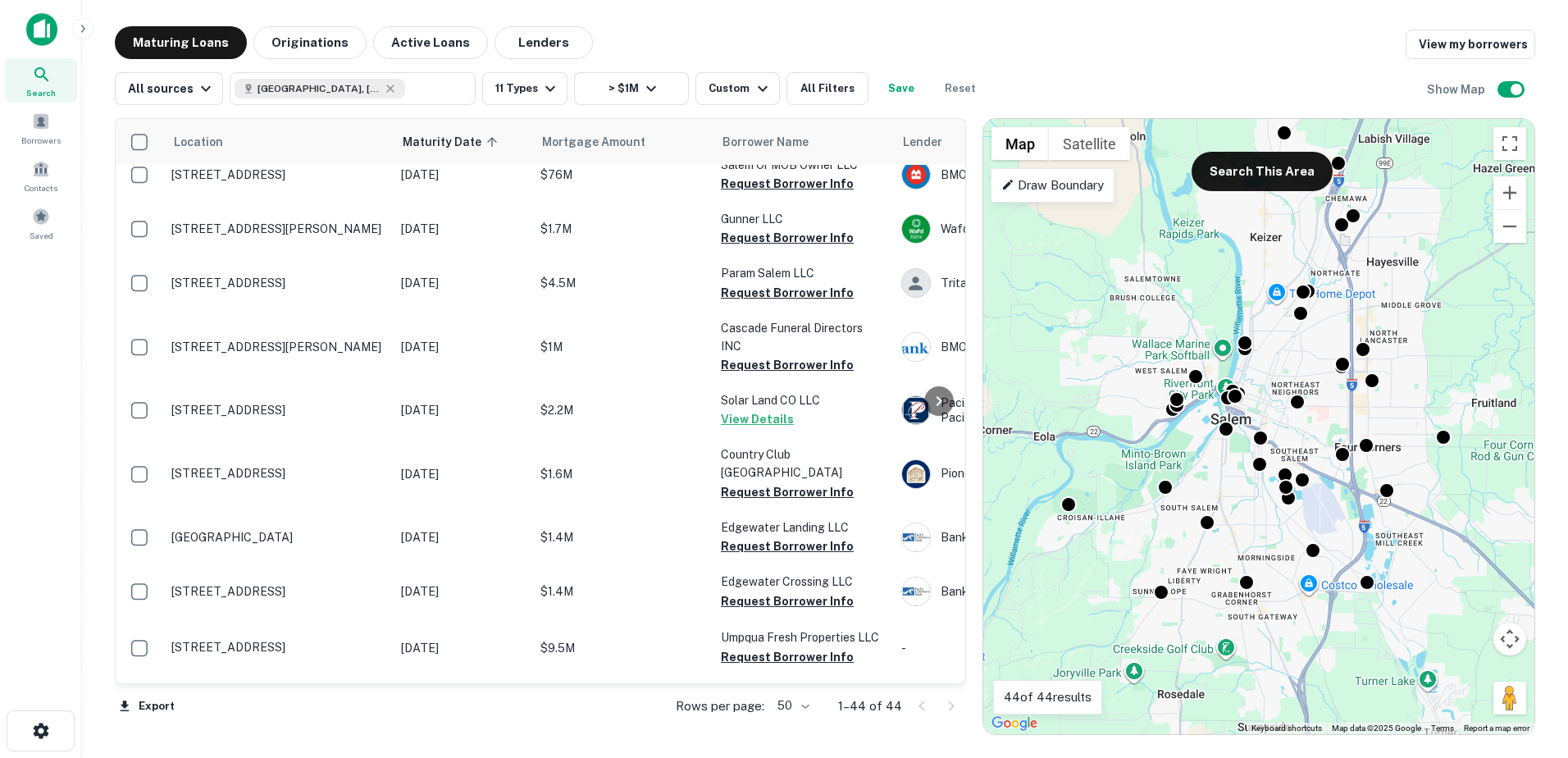
scroll to position [0, 0]
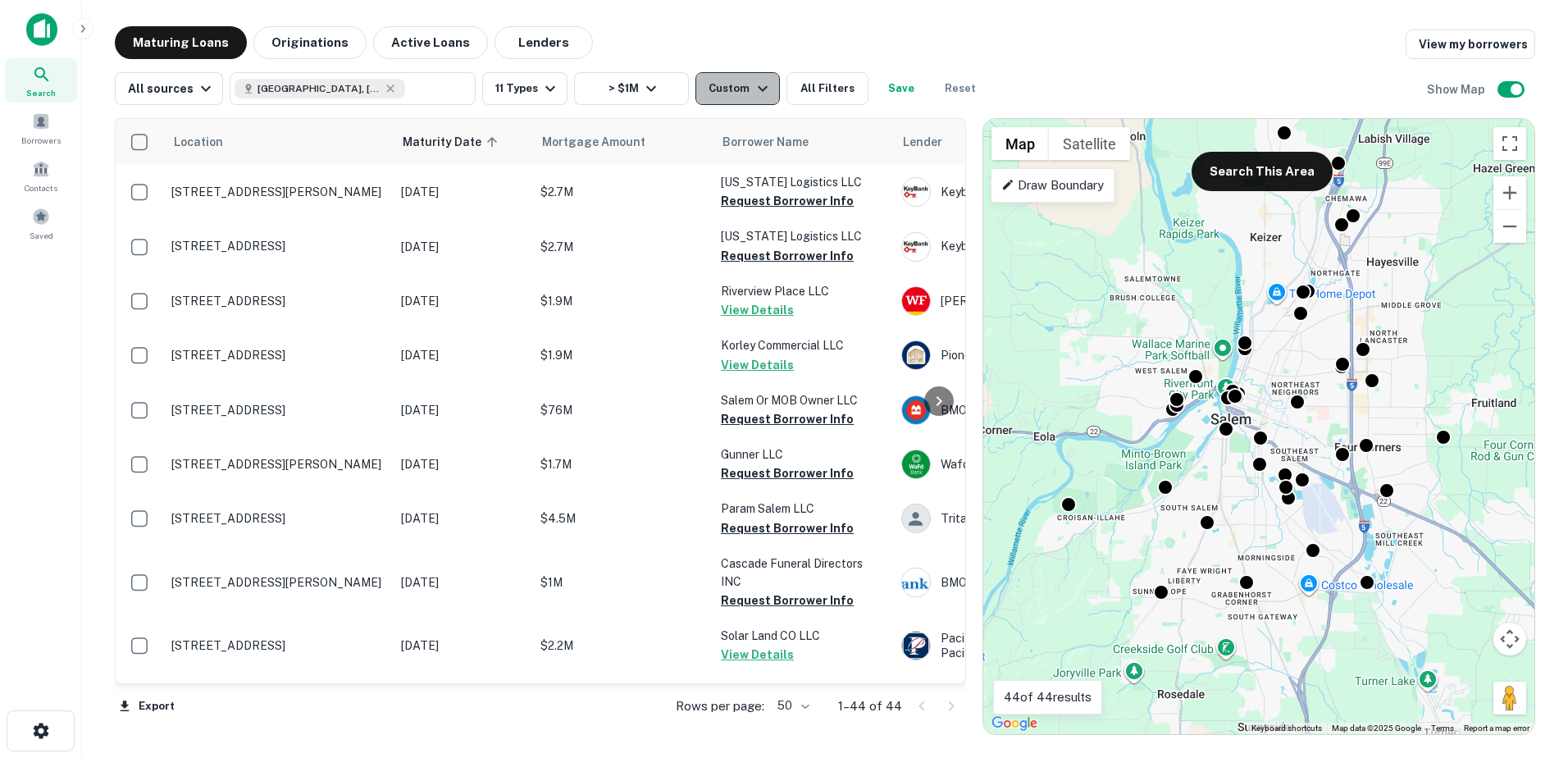
click at [753, 96] on icon "button" at bounding box center [763, 88] width 20 height 20
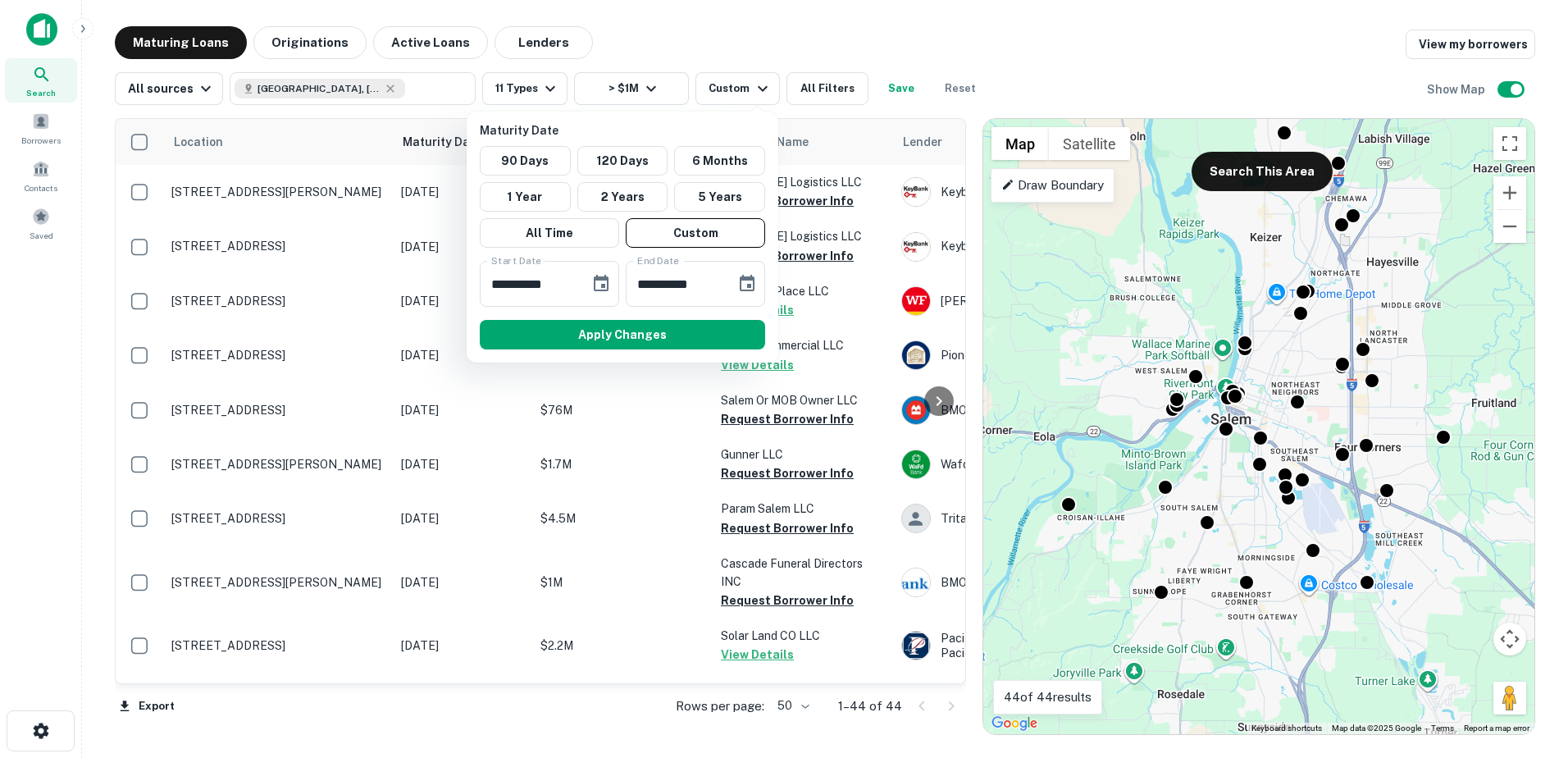
click at [738, 87] on div at bounding box center [784, 379] width 1568 height 758
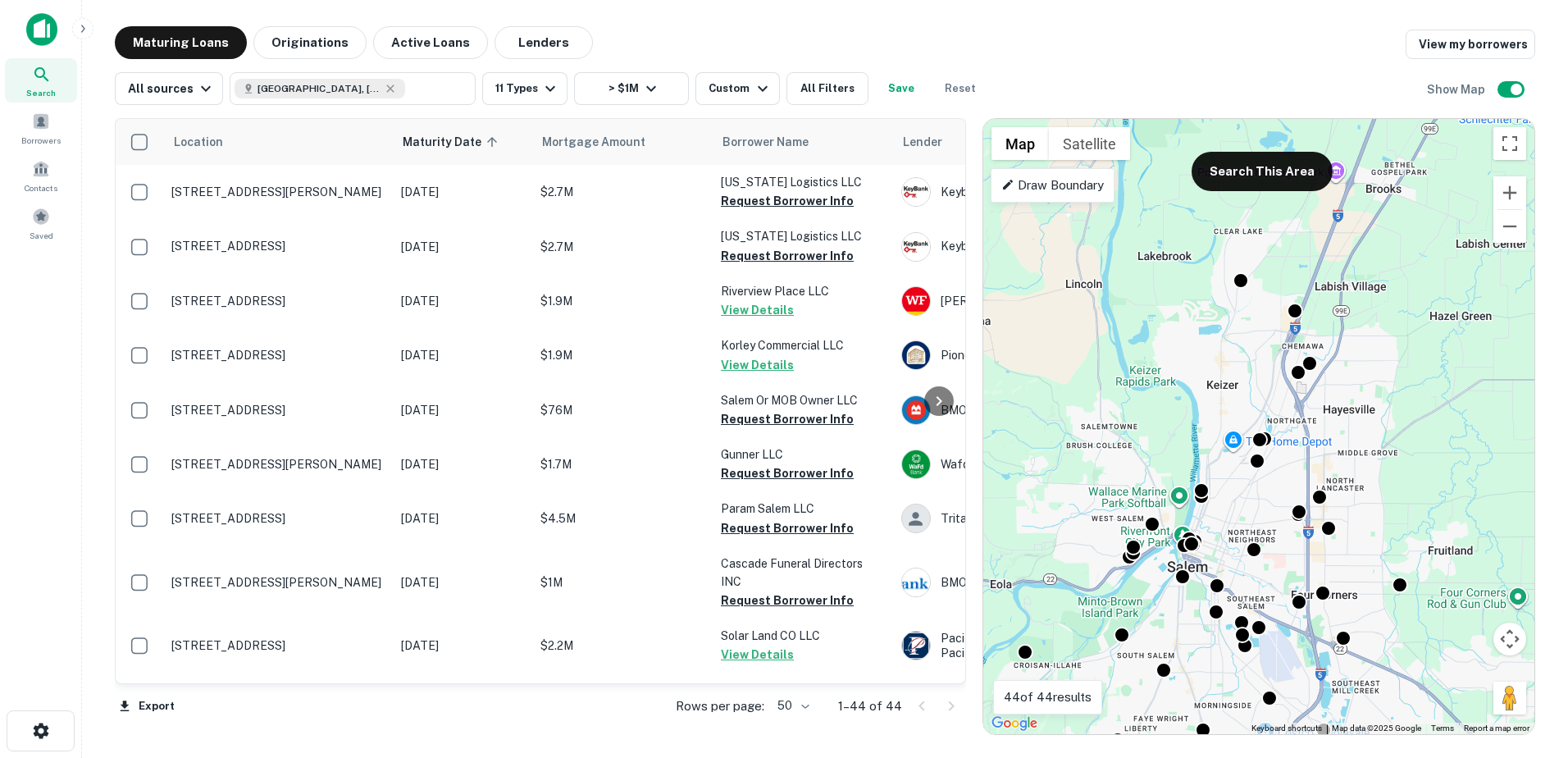
drag, startPoint x: 1387, startPoint y: 273, endPoint x: 1345, endPoint y: 418, distance: 151.0
click at [1345, 418] on div "To activate drag with keyboard, press Alt + Enter. Once in keyboard drag state,…" at bounding box center [1259, 426] width 552 height 616
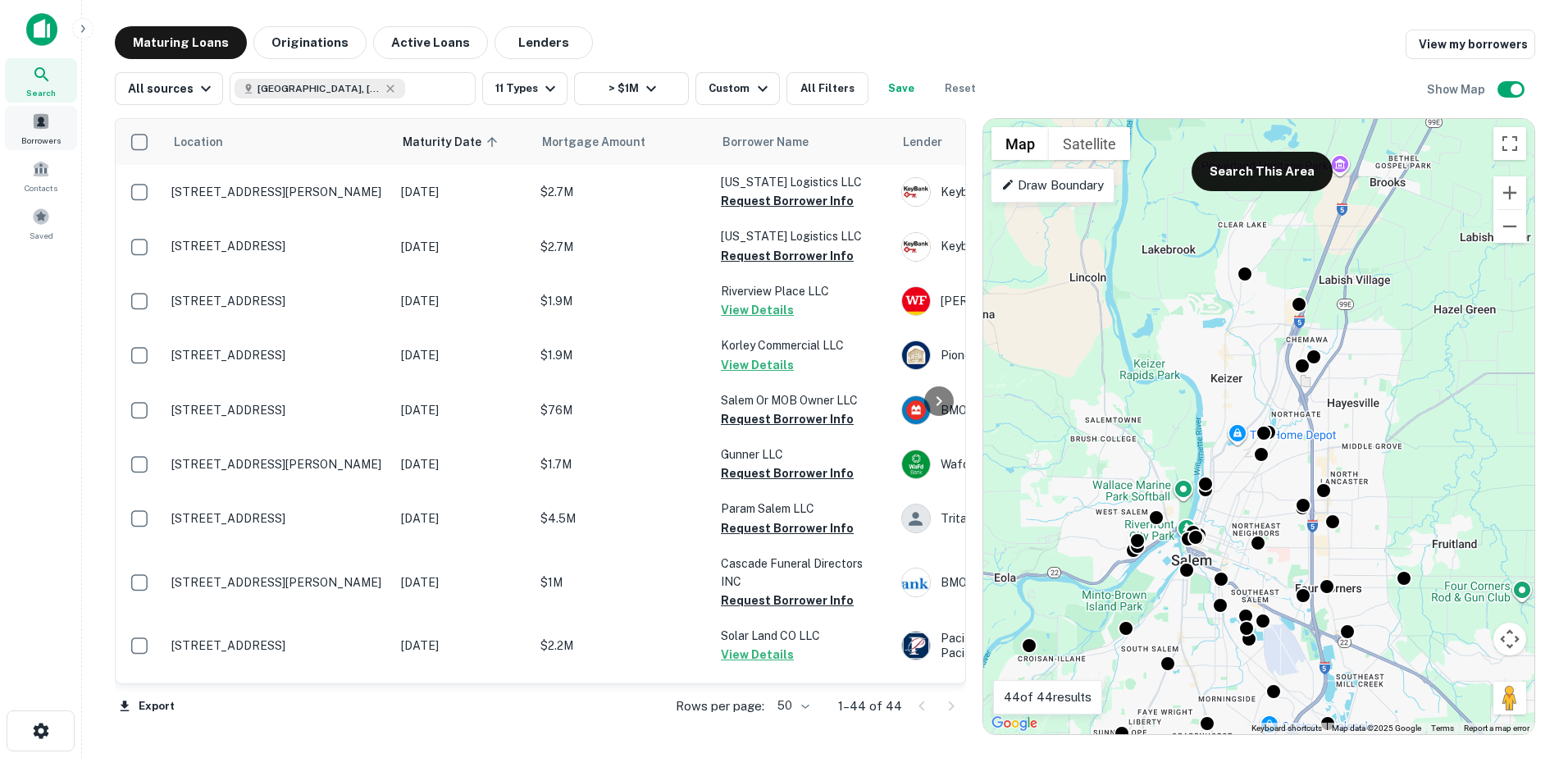
click at [55, 134] on span "Borrowers" at bounding box center [41, 139] width 39 height 13
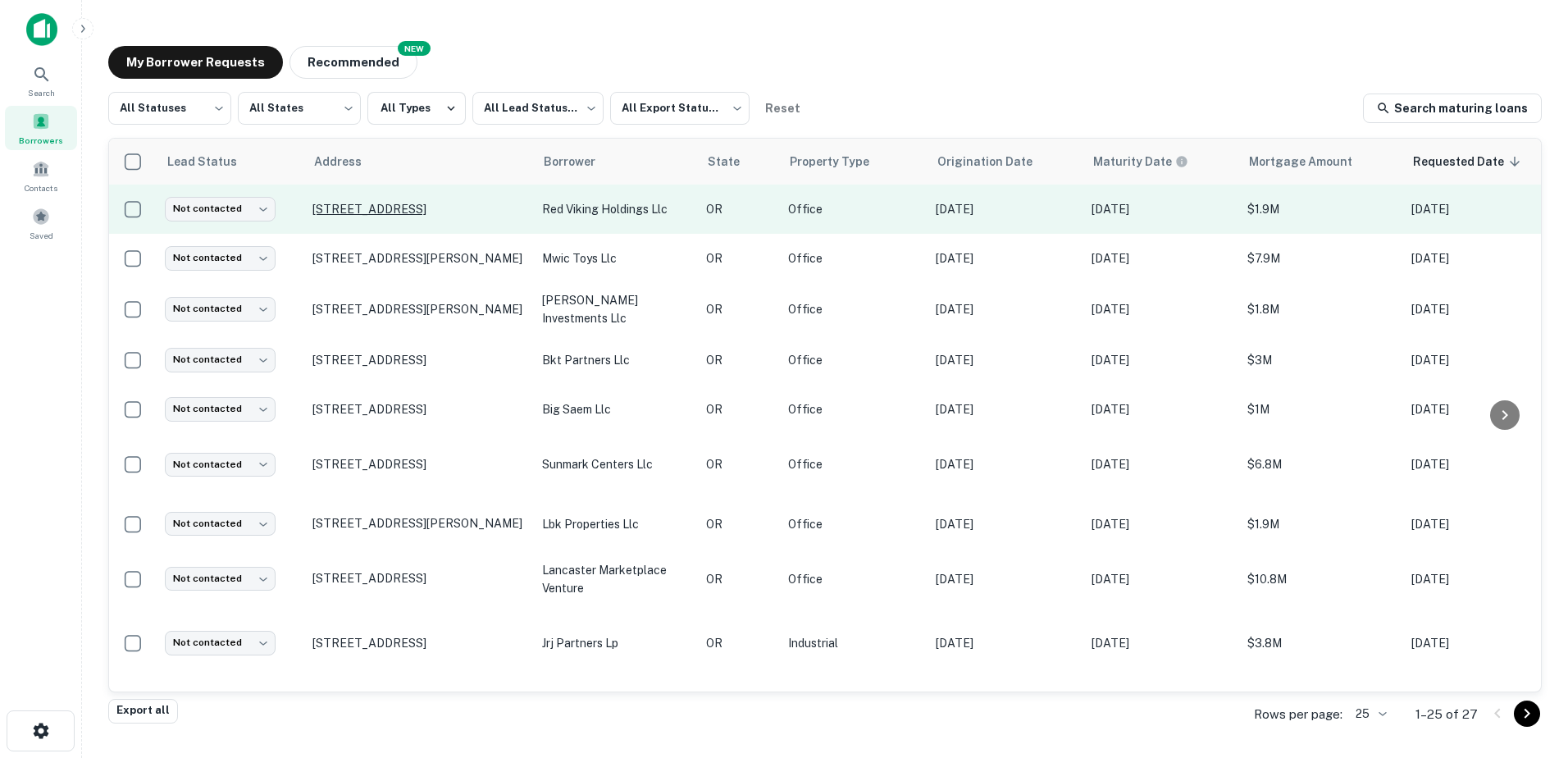
click at [366, 205] on p "[STREET_ADDRESS]" at bounding box center [419, 209] width 213 height 15
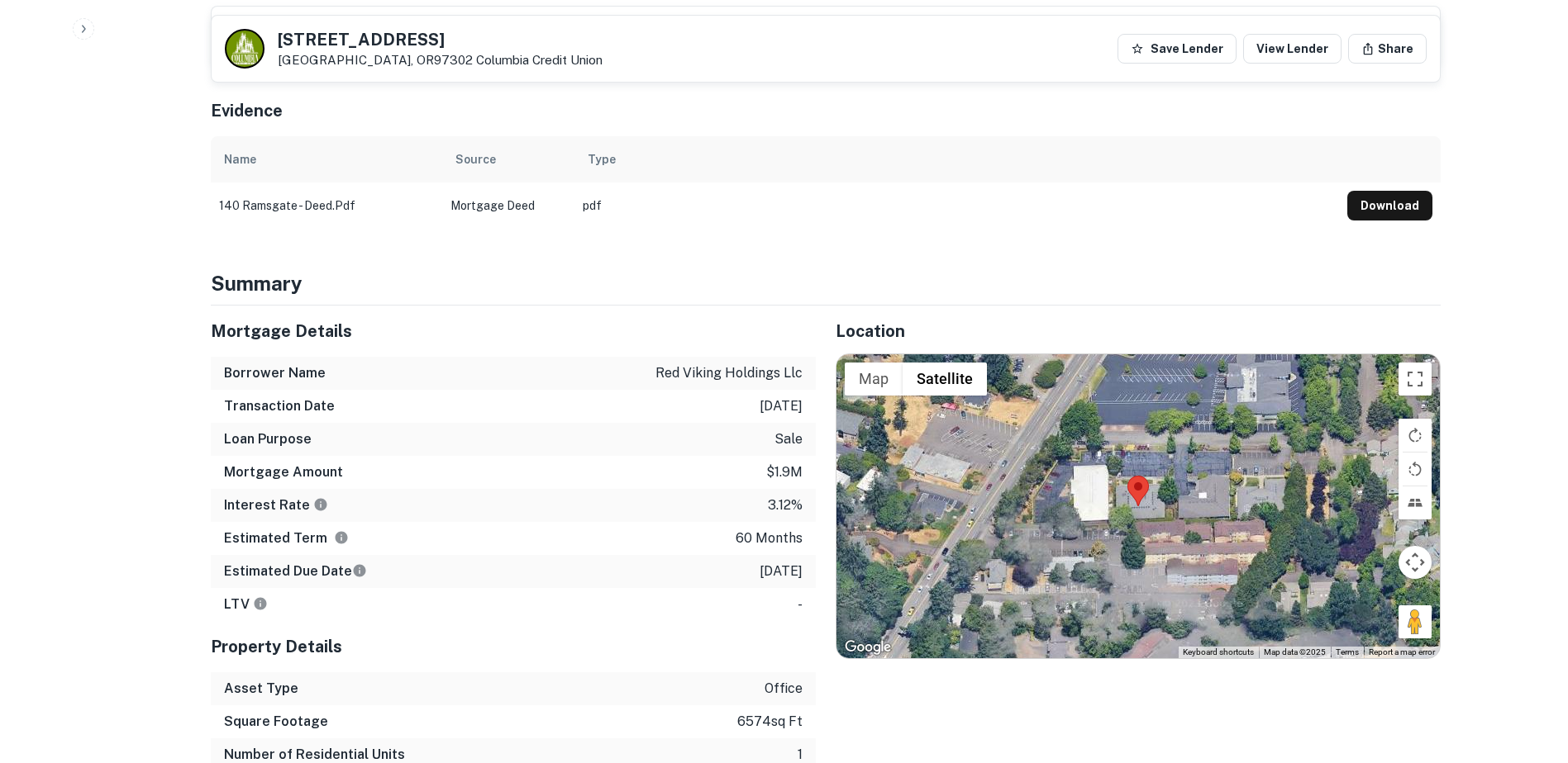
scroll to position [981, 0]
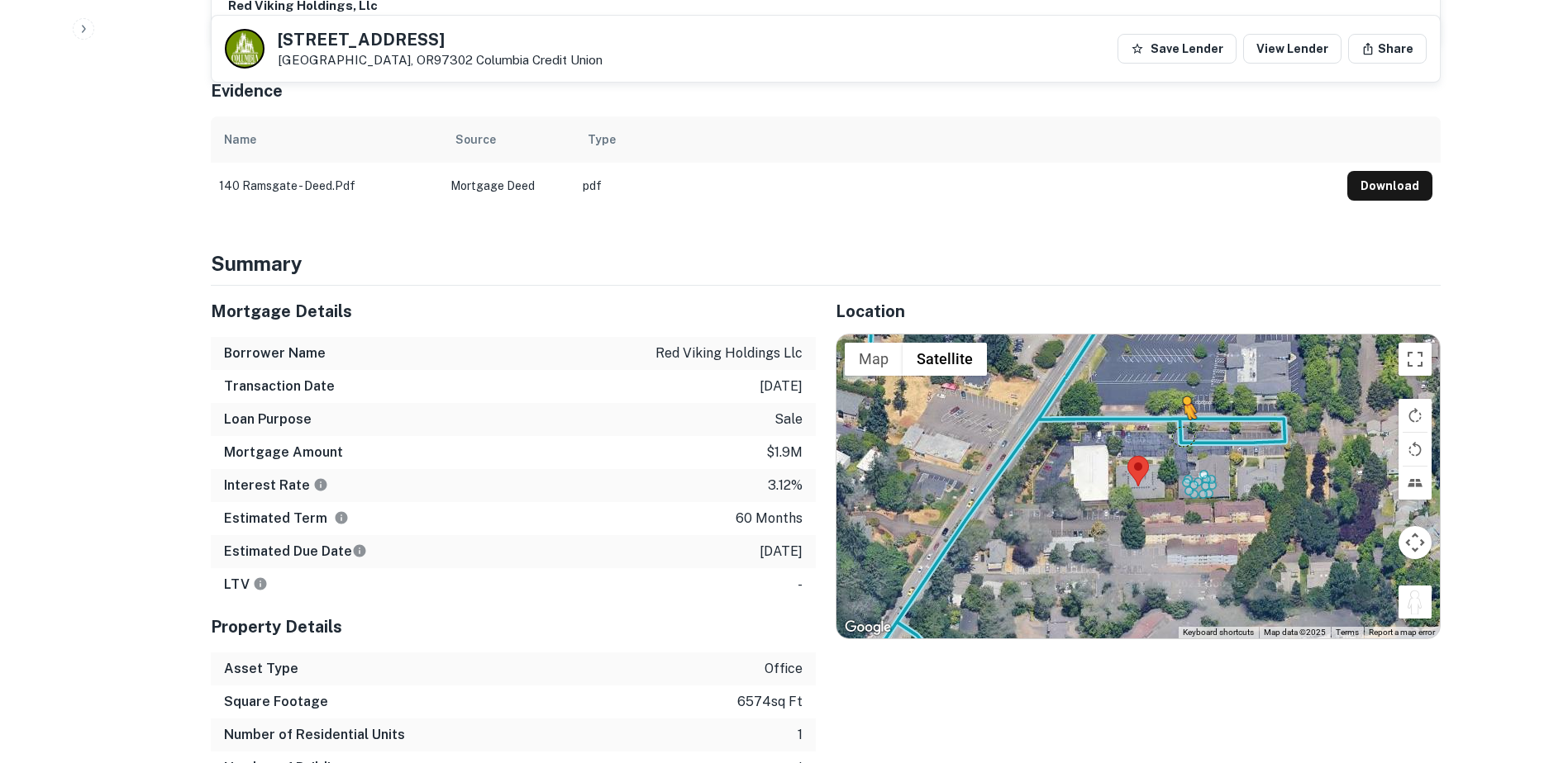
drag, startPoint x: 1409, startPoint y: 578, endPoint x: 1184, endPoint y: 400, distance: 286.9
click at [1184, 400] on div "To activate drag with keyboard, press Alt + Enter. Once in keyboard drag state,…" at bounding box center [1139, 487] width 604 height 304
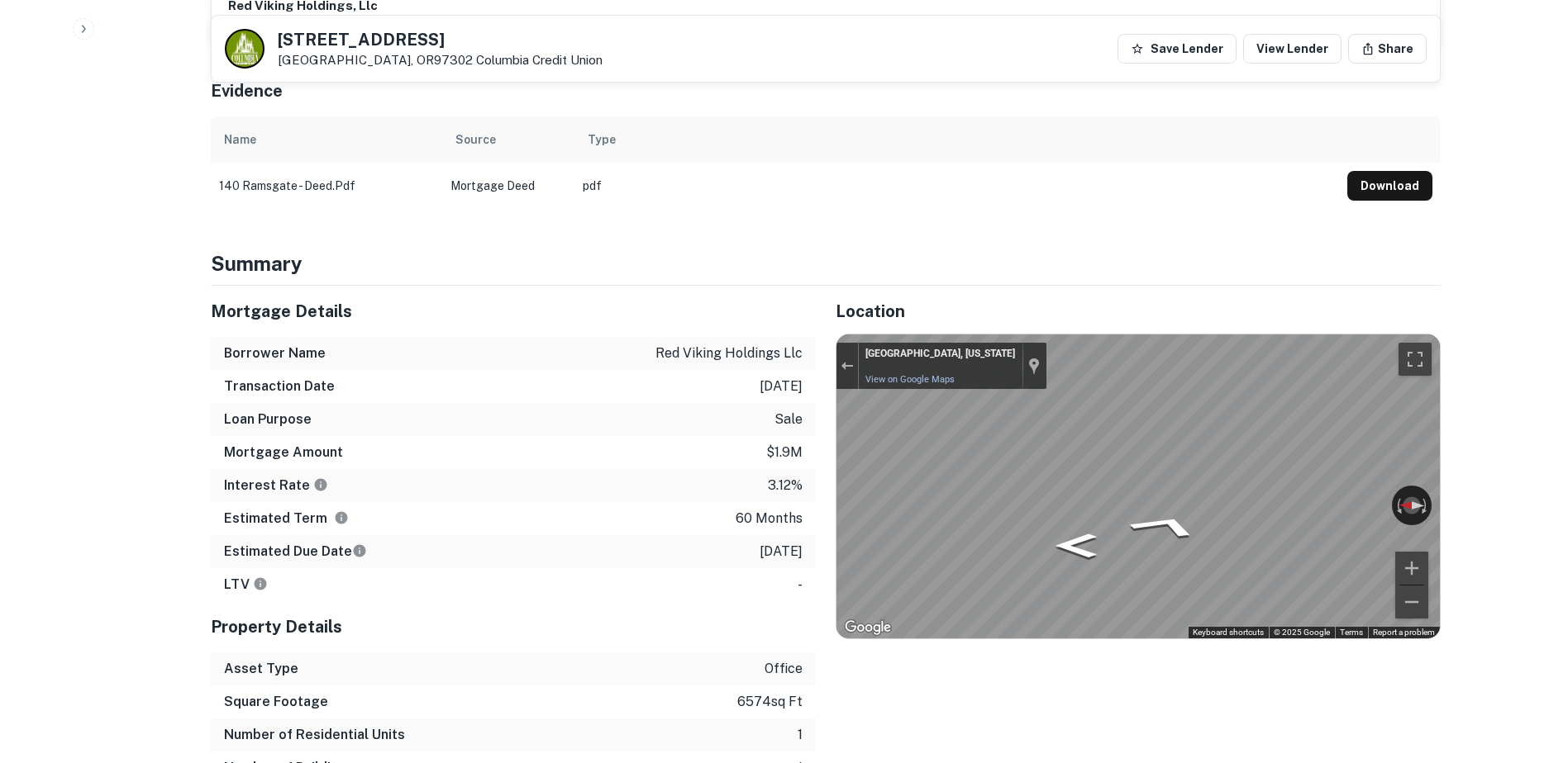
click at [751, 399] on div "Mortgage Details Borrower Name red viking holdings llc Transaction Date [DATE] …" at bounding box center [816, 552] width 1250 height 532
click at [612, 387] on div "Mortgage Details Borrower Name red viking holdings llc Transaction Date [DATE] …" at bounding box center [816, 552] width 1250 height 532
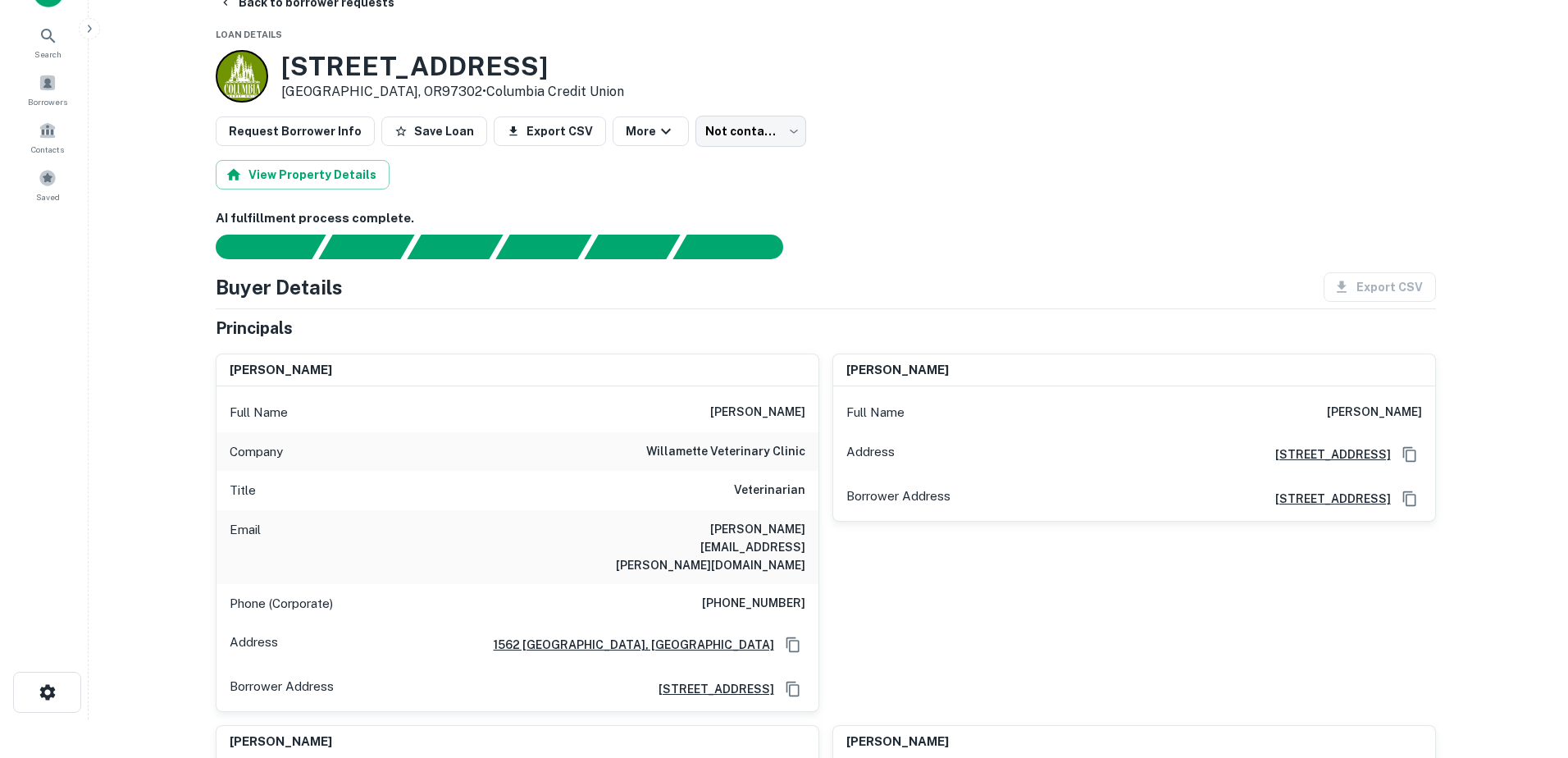
scroll to position [0, 0]
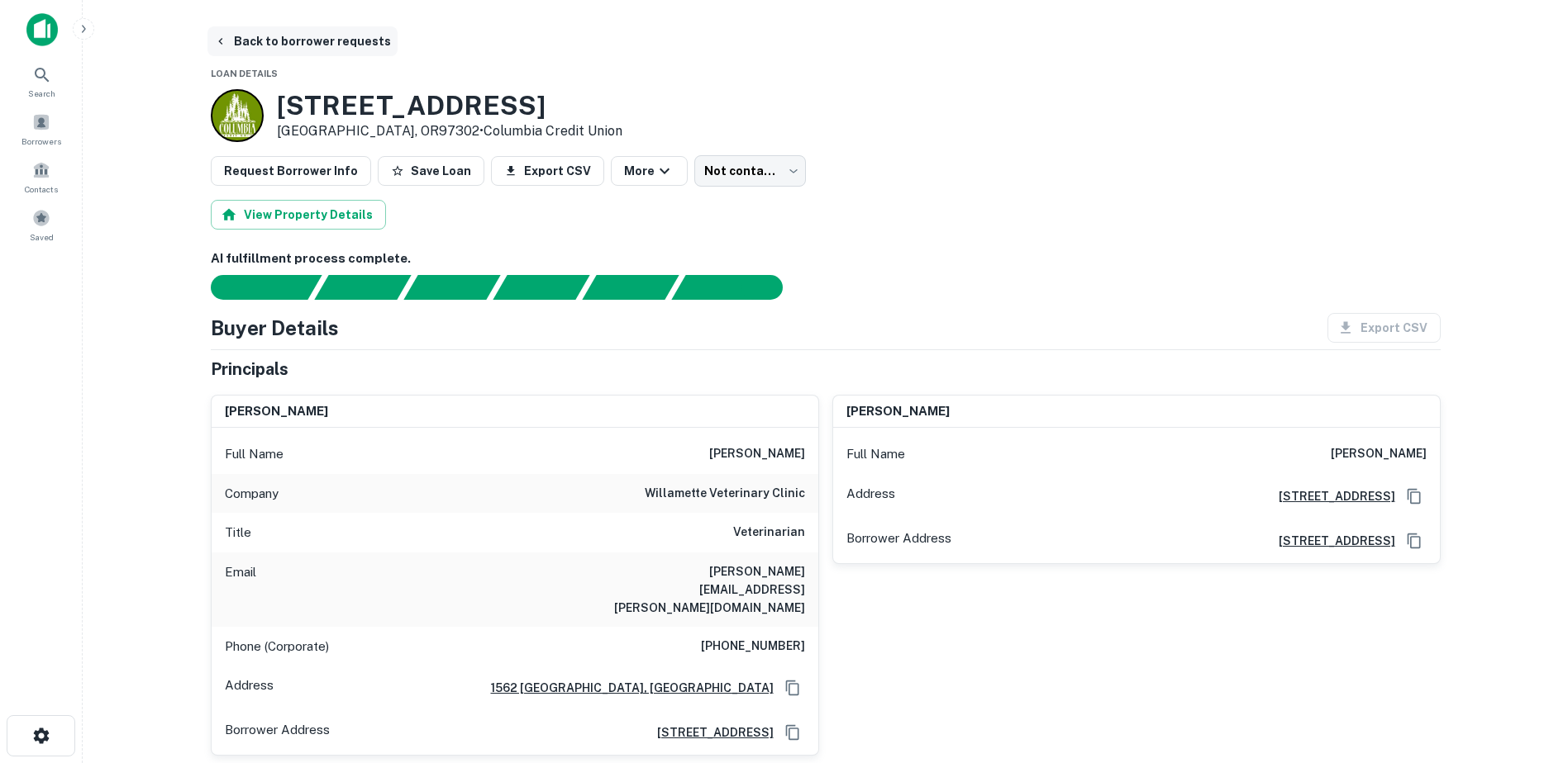
click at [282, 35] on button "Back to borrower requests" at bounding box center [303, 41] width 190 height 30
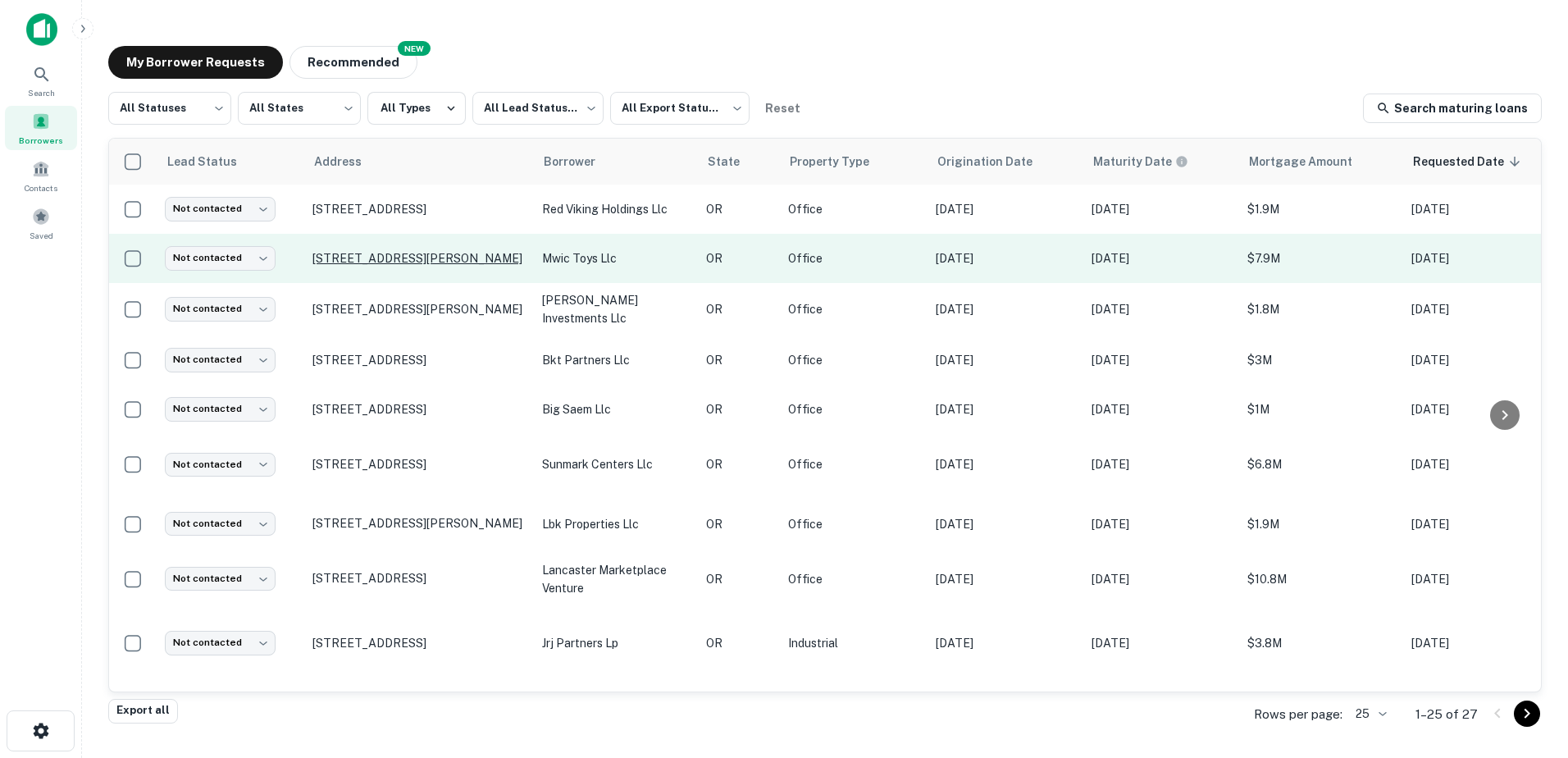
click at [353, 258] on p "[STREET_ADDRESS][PERSON_NAME]" at bounding box center [419, 258] width 213 height 15
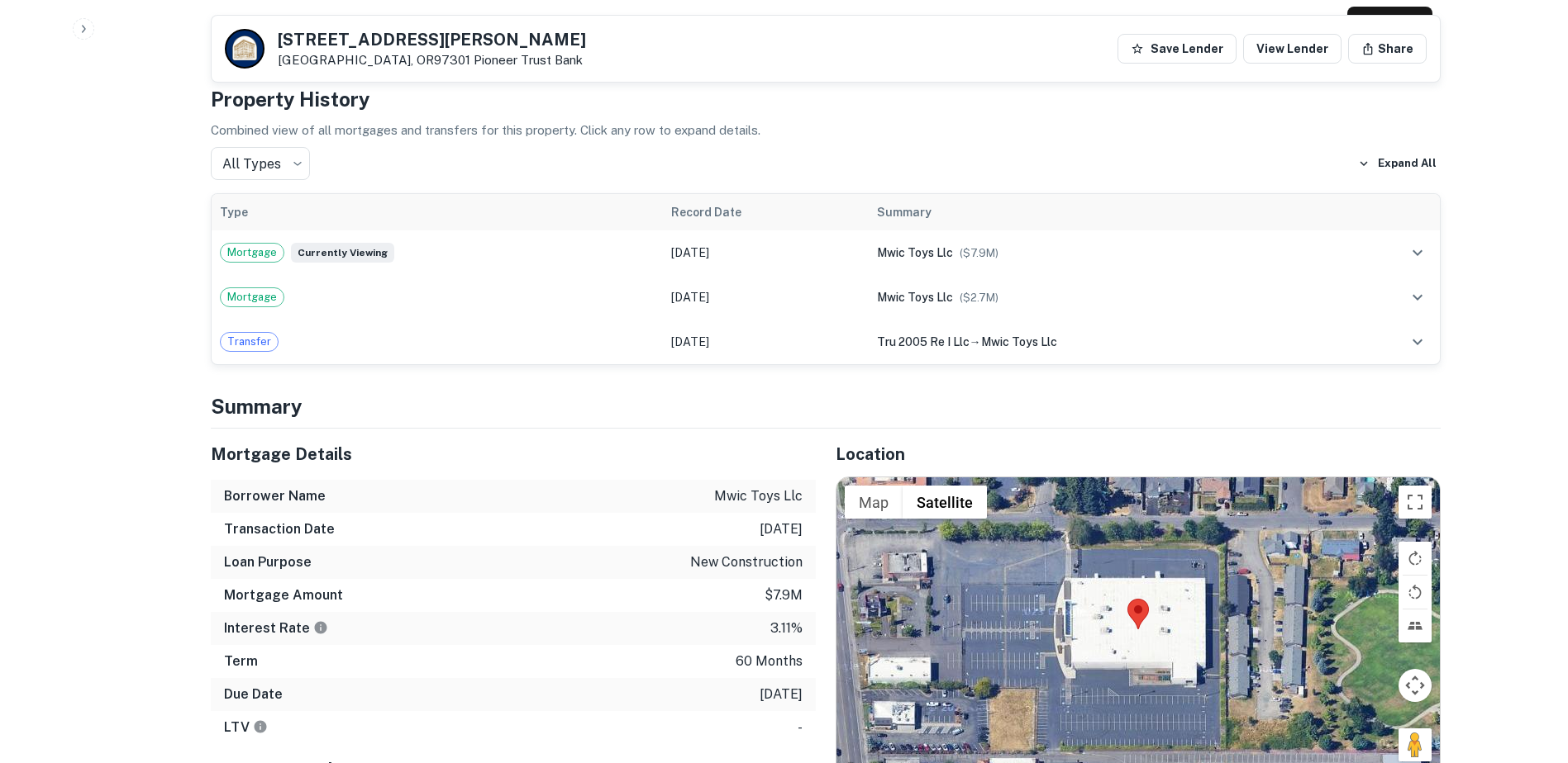
scroll to position [1209, 0]
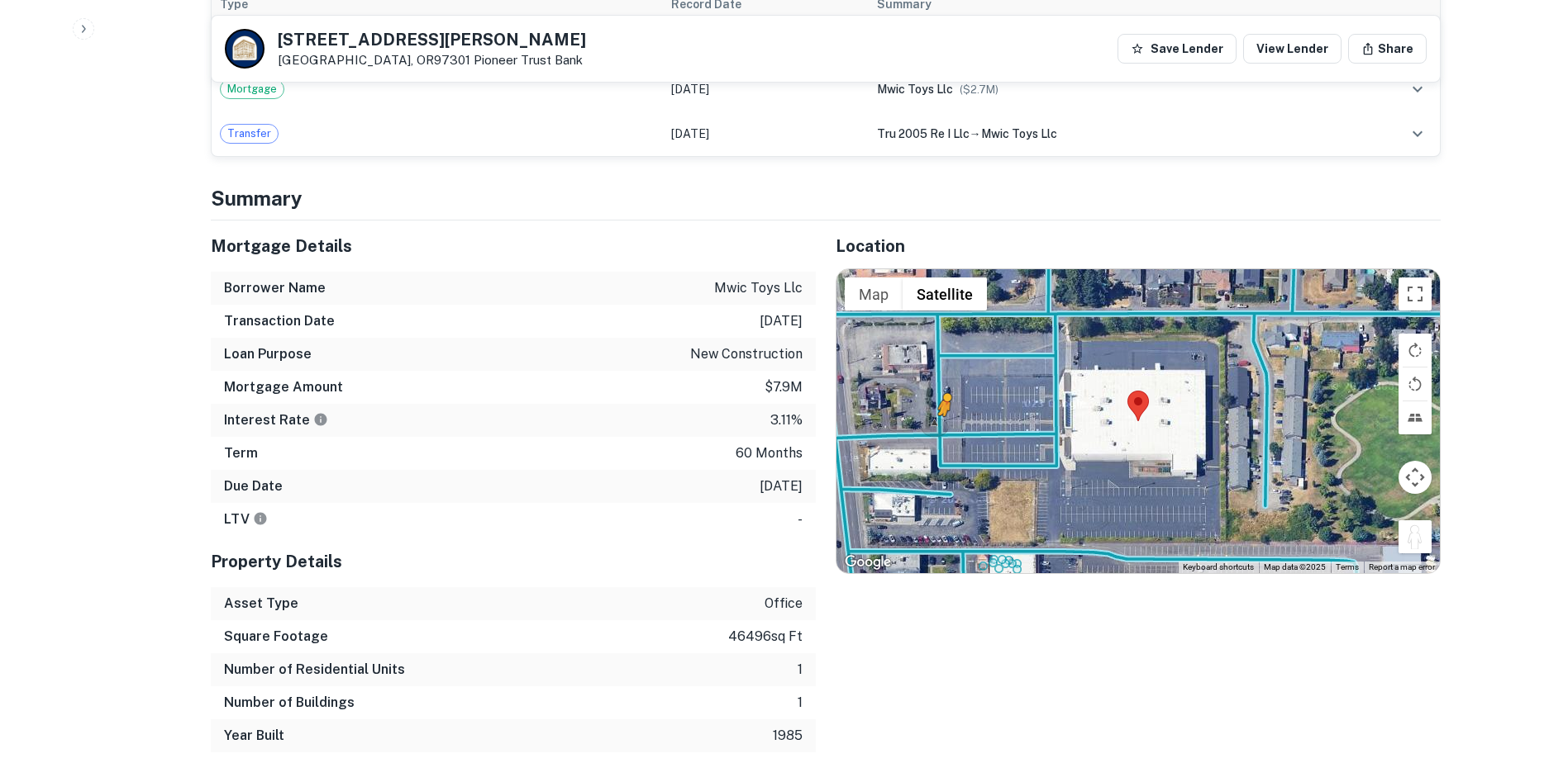
drag, startPoint x: 1418, startPoint y: 506, endPoint x: 939, endPoint y: 394, distance: 491.9
click at [939, 394] on div "To activate drag with keyboard, press Alt + Enter. Once in keyboard drag state,…" at bounding box center [1139, 421] width 604 height 304
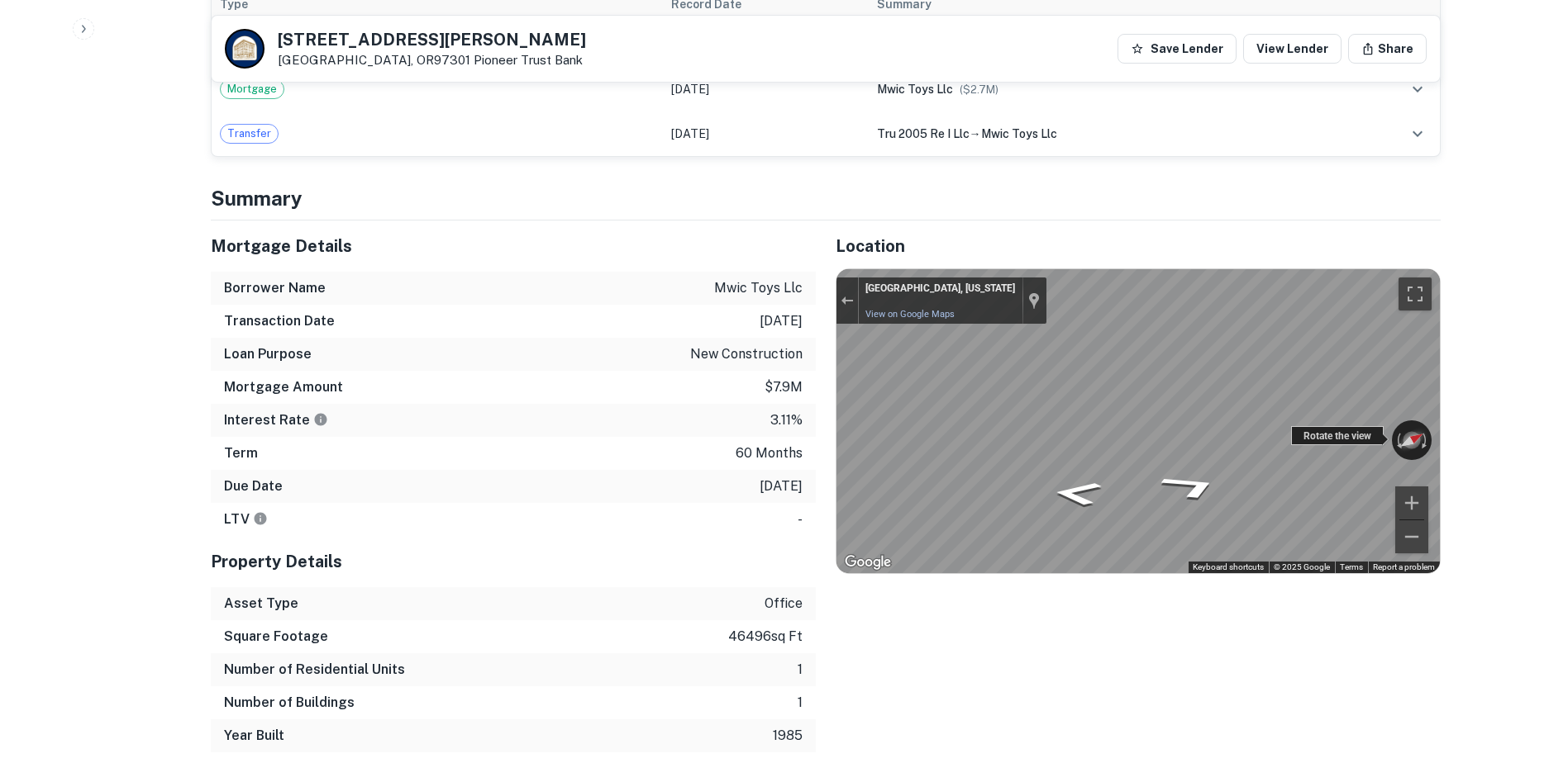
click at [1456, 378] on div "Back to borrower requests [STREET_ADDRESS] Pioneer Trust Bank Save Lender View …" at bounding box center [825, 632] width 1270 height 3632
click at [1455, 391] on div "Back to borrower requests [STREET_ADDRESS] Pioneer Trust Bank Save Lender View …" at bounding box center [825, 632] width 1270 height 3632
click at [1417, 392] on div "← Move left → Move right ↑ Move up ↓ Move down + Zoom in - Zoom out [GEOGRAPHIC…" at bounding box center [1139, 421] width 604 height 304
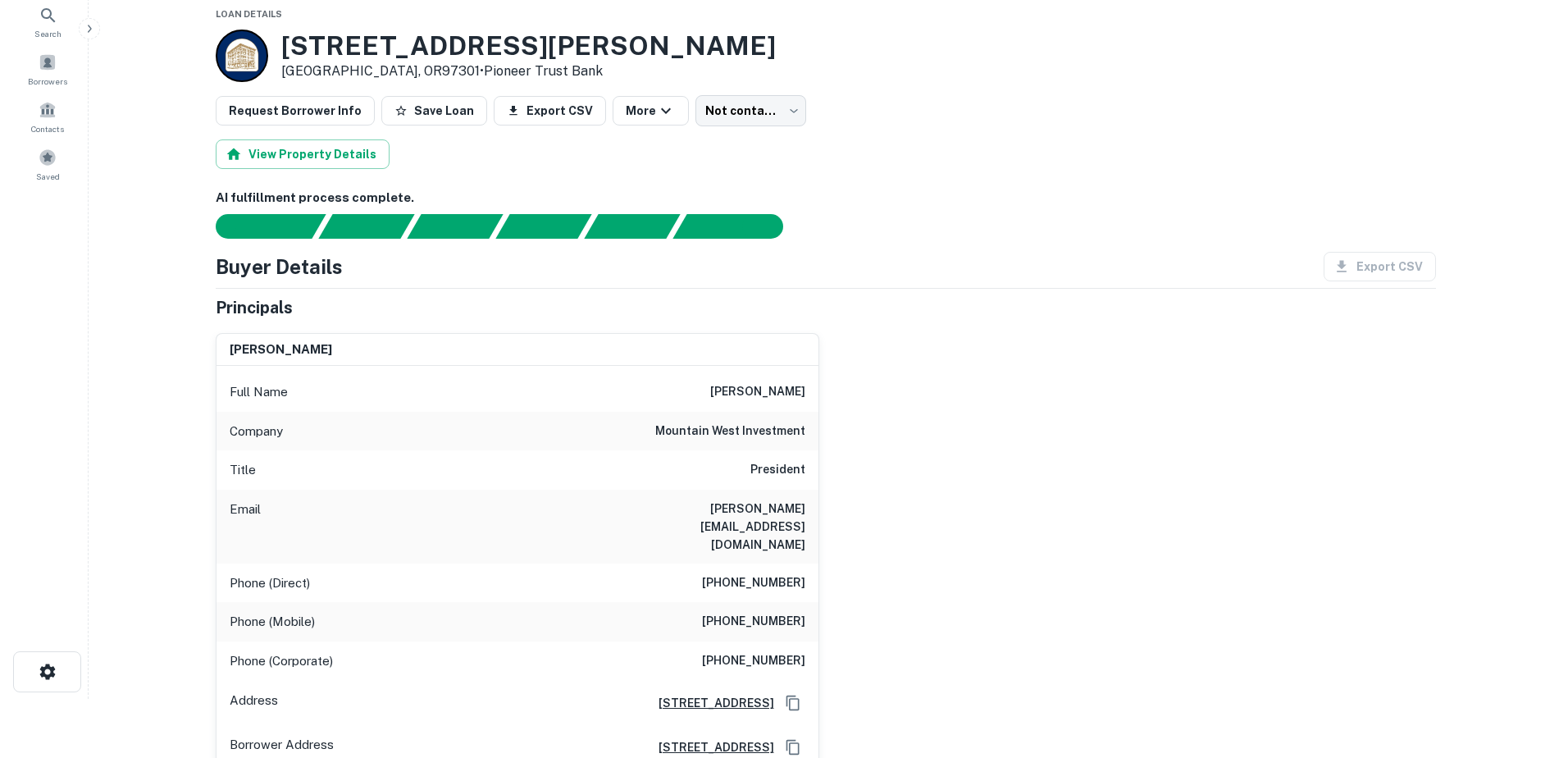
scroll to position [0, 0]
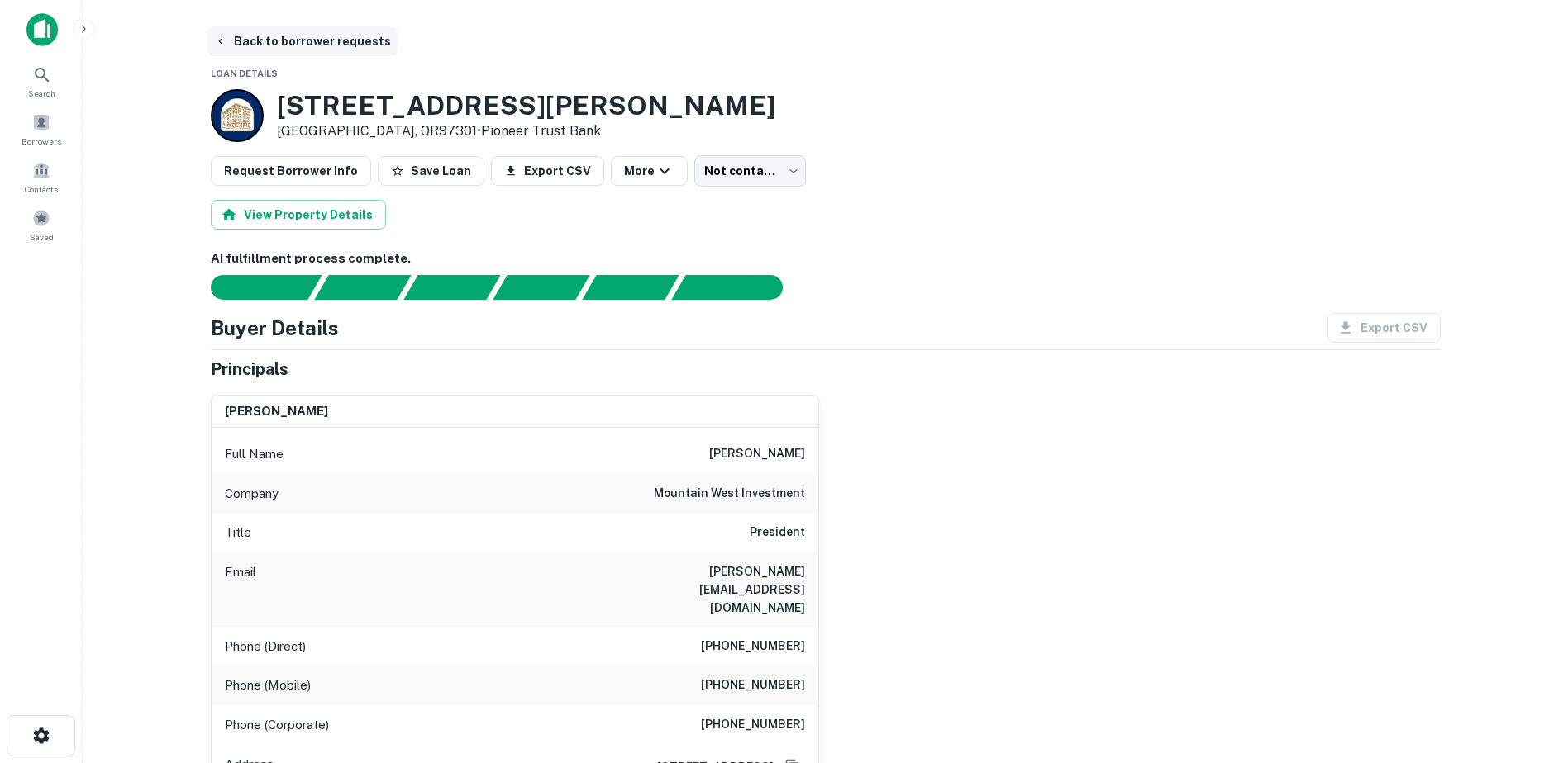
click at [234, 48] on button "Back to borrower requests" at bounding box center [303, 41] width 190 height 30
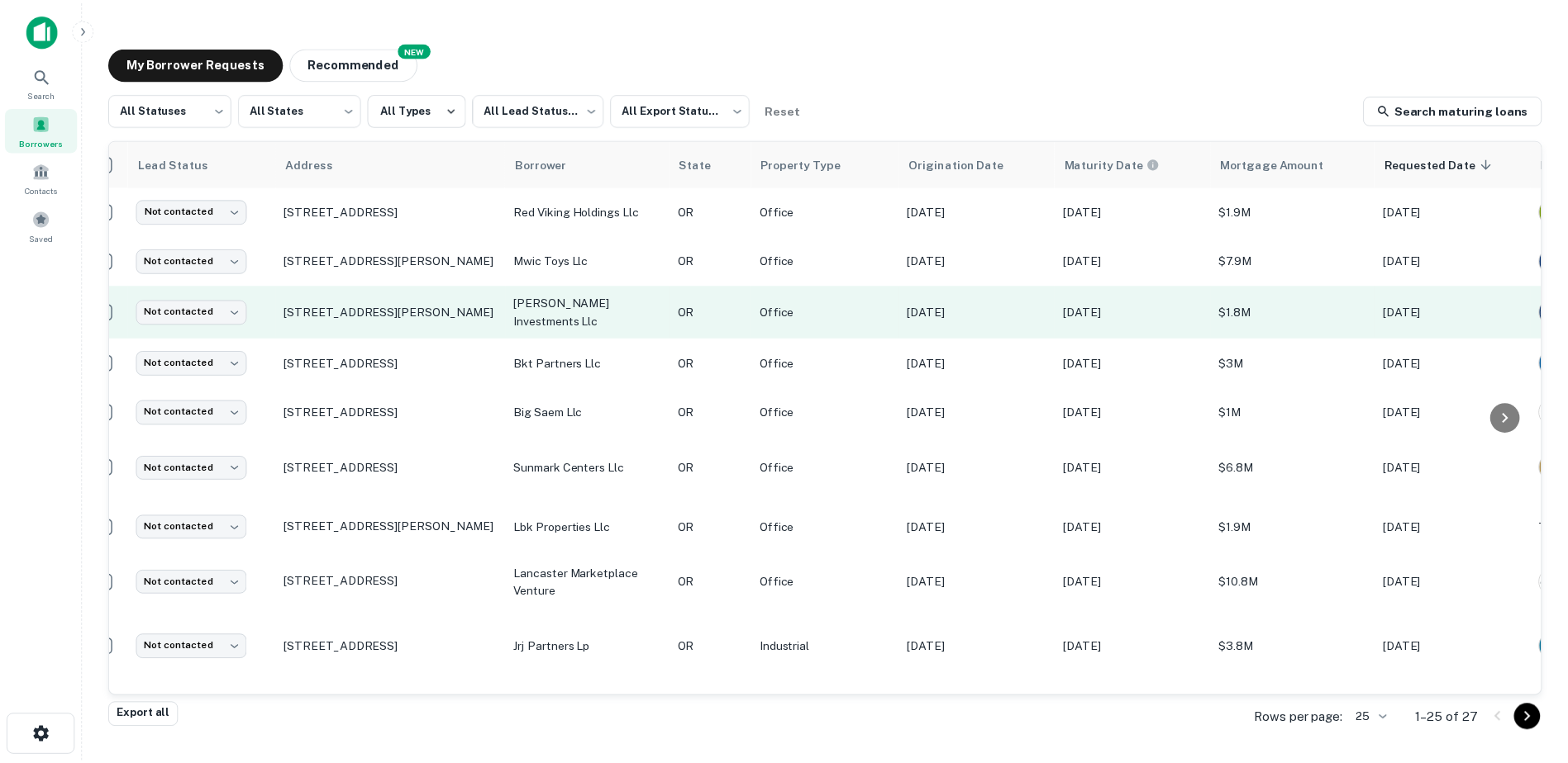
scroll to position [0, 28]
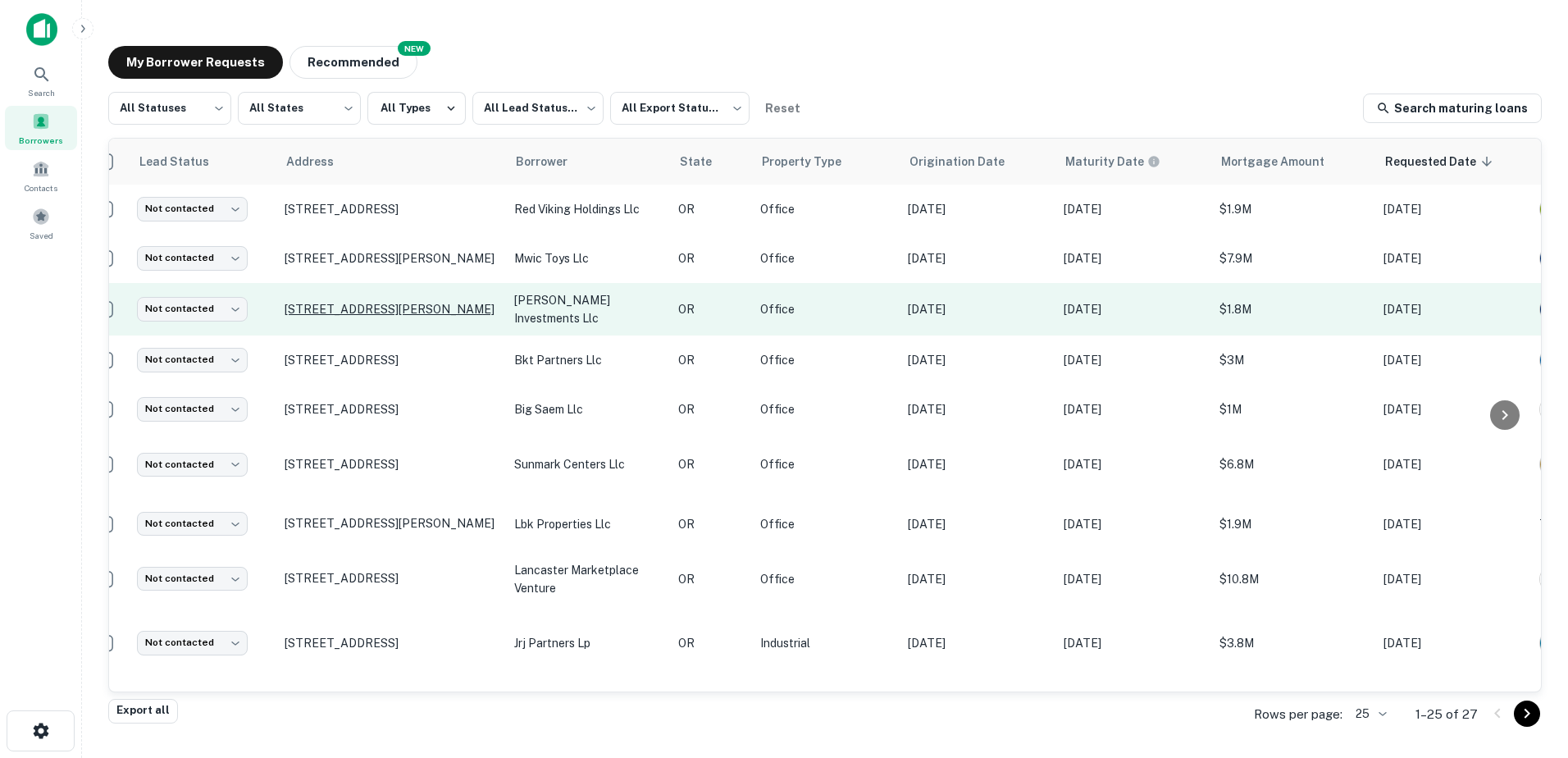
click at [401, 308] on p "[STREET_ADDRESS][PERSON_NAME]" at bounding box center [391, 309] width 213 height 15
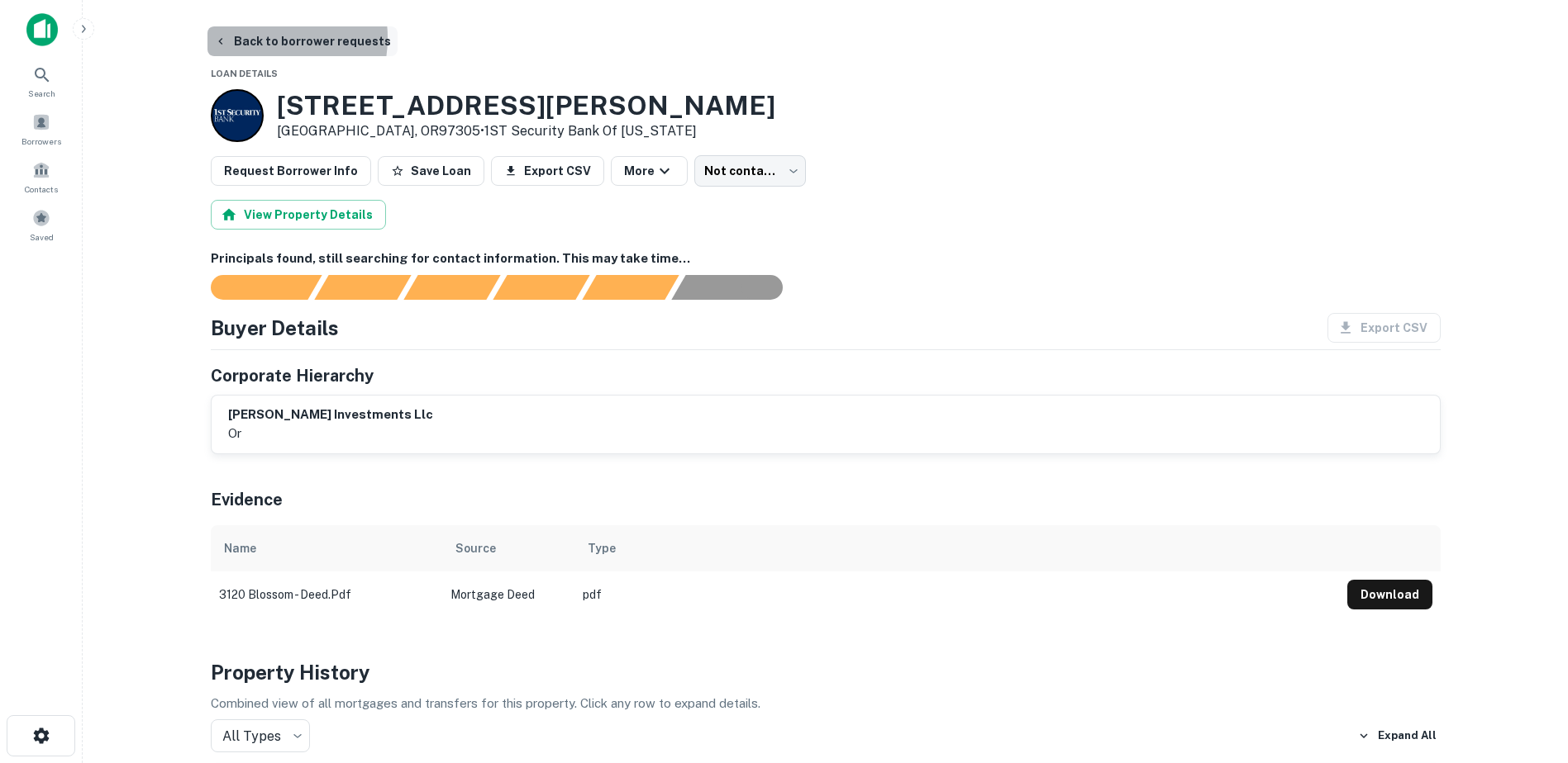
click at [263, 38] on button "Back to borrower requests" at bounding box center [303, 41] width 190 height 30
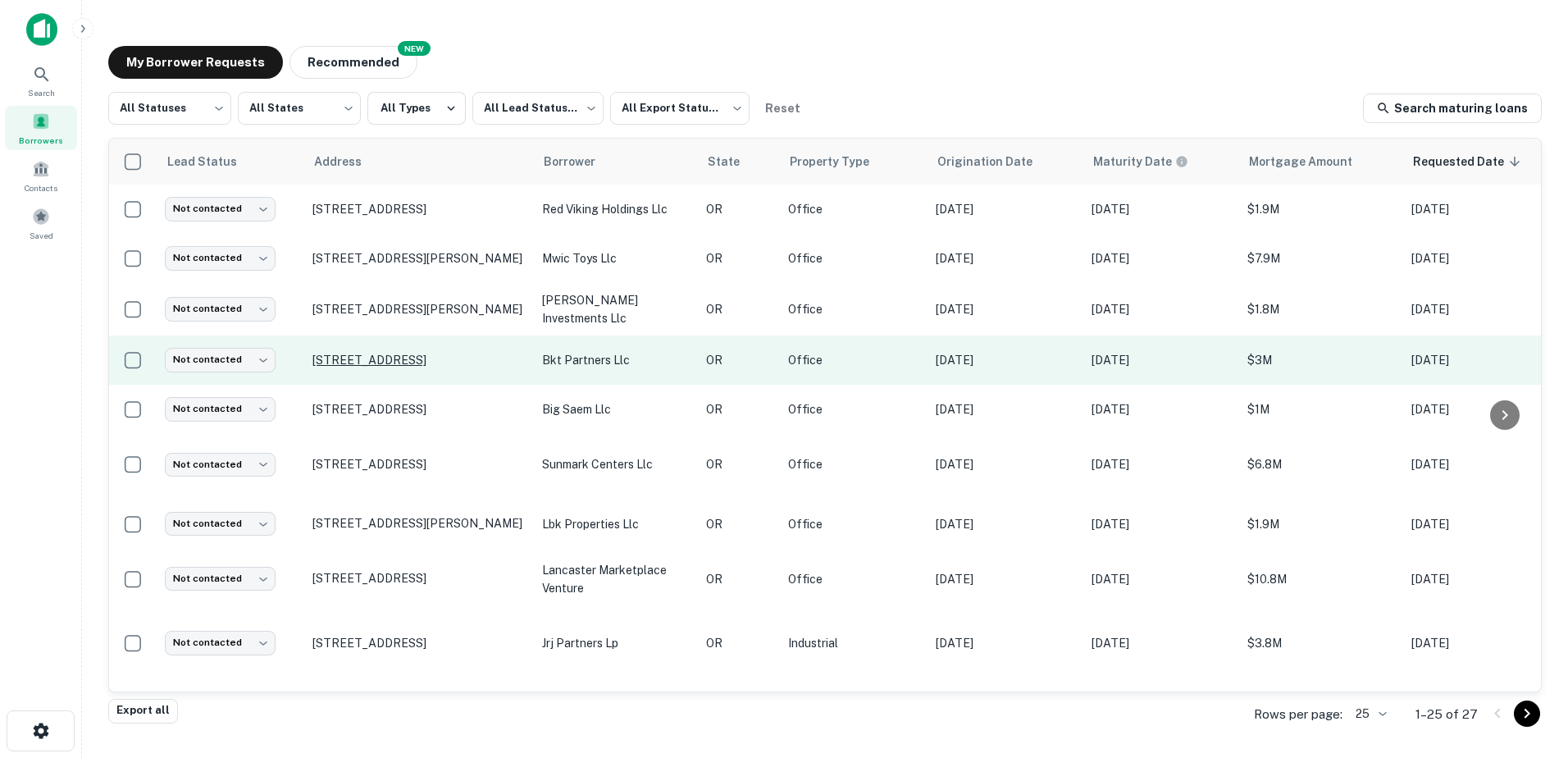
click at [410, 362] on p "[STREET_ADDRESS]" at bounding box center [419, 360] width 213 height 15
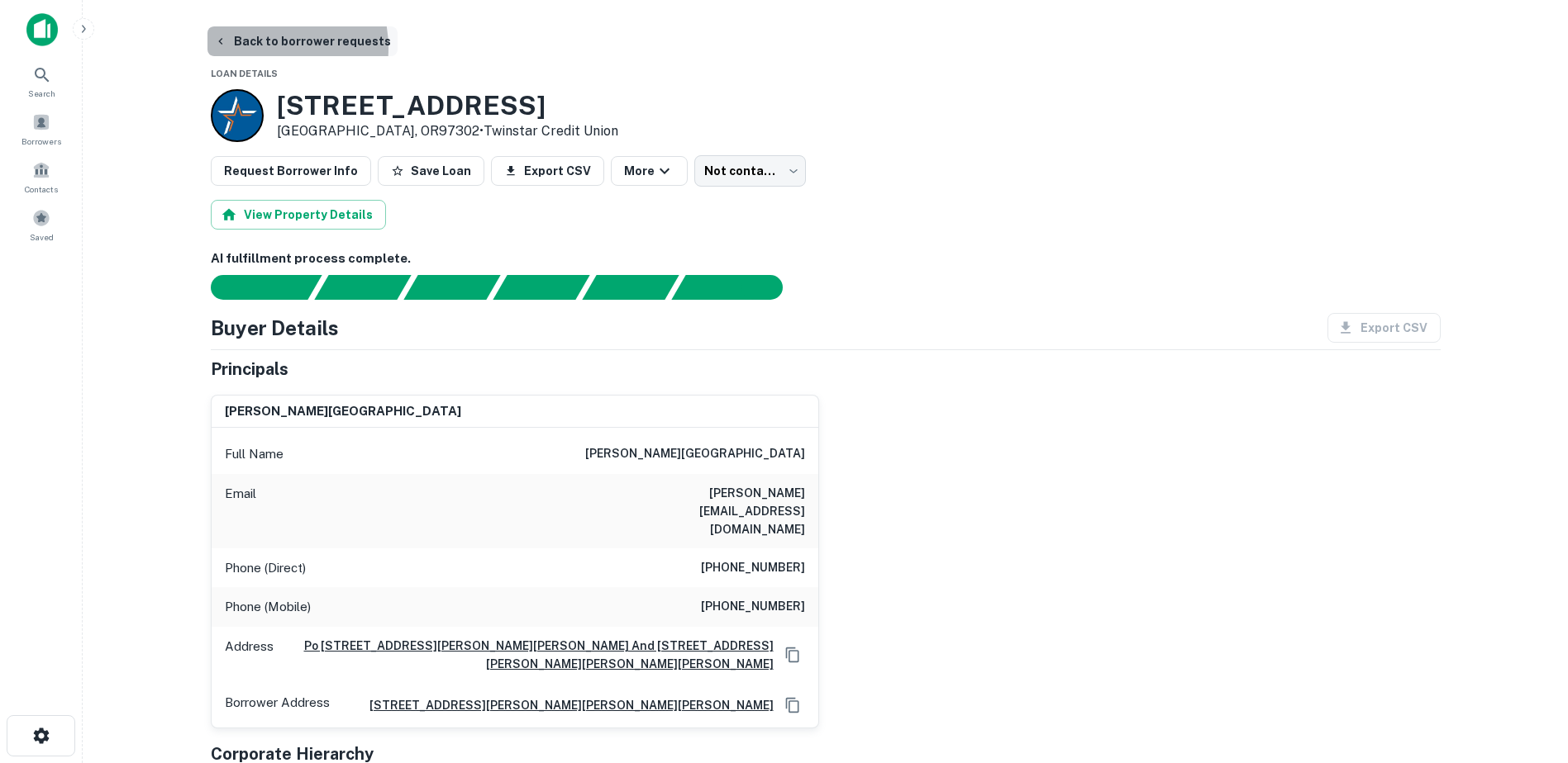
click at [260, 48] on button "Back to borrower requests" at bounding box center [303, 41] width 190 height 30
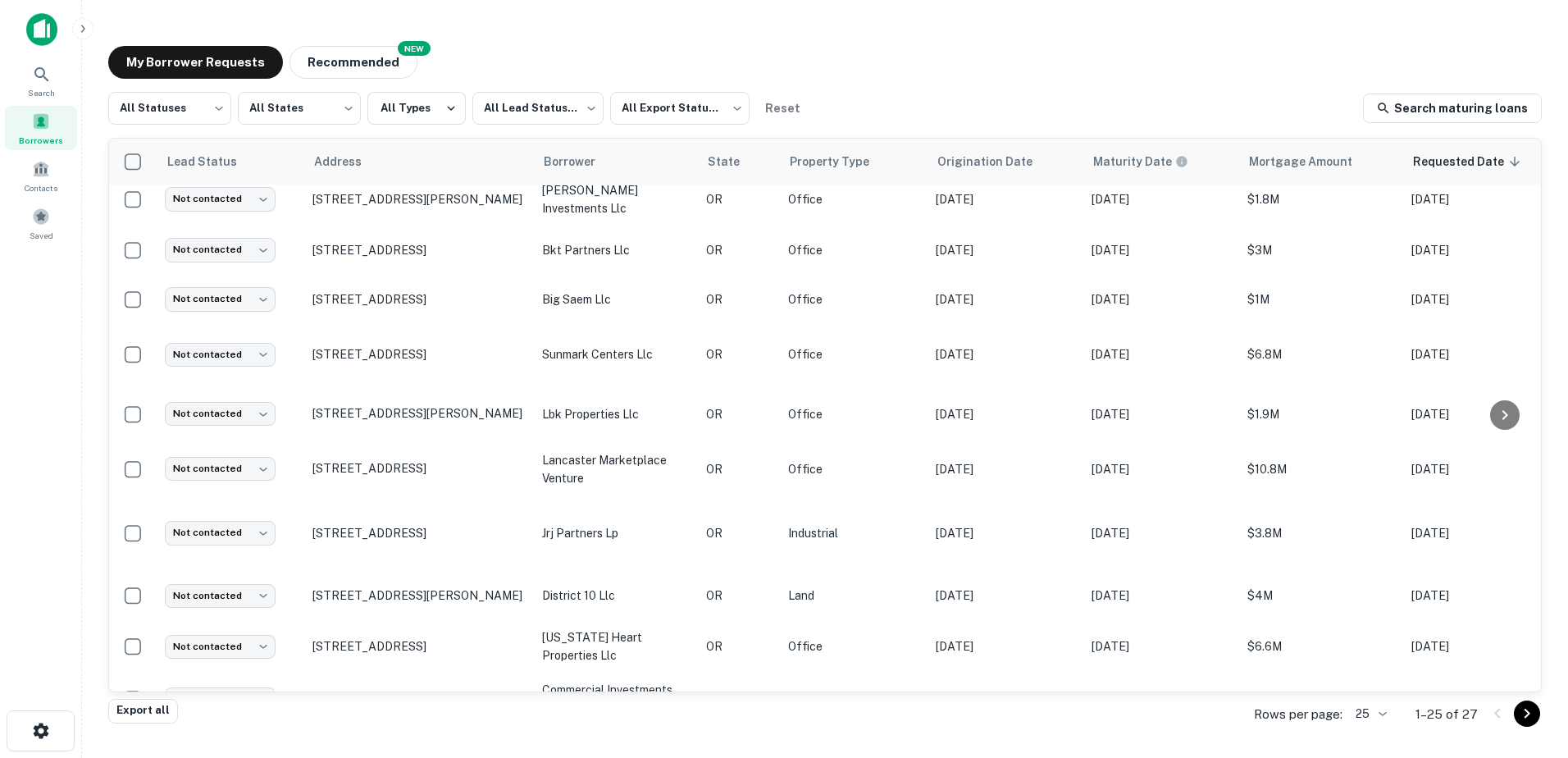
scroll to position [148, 0]
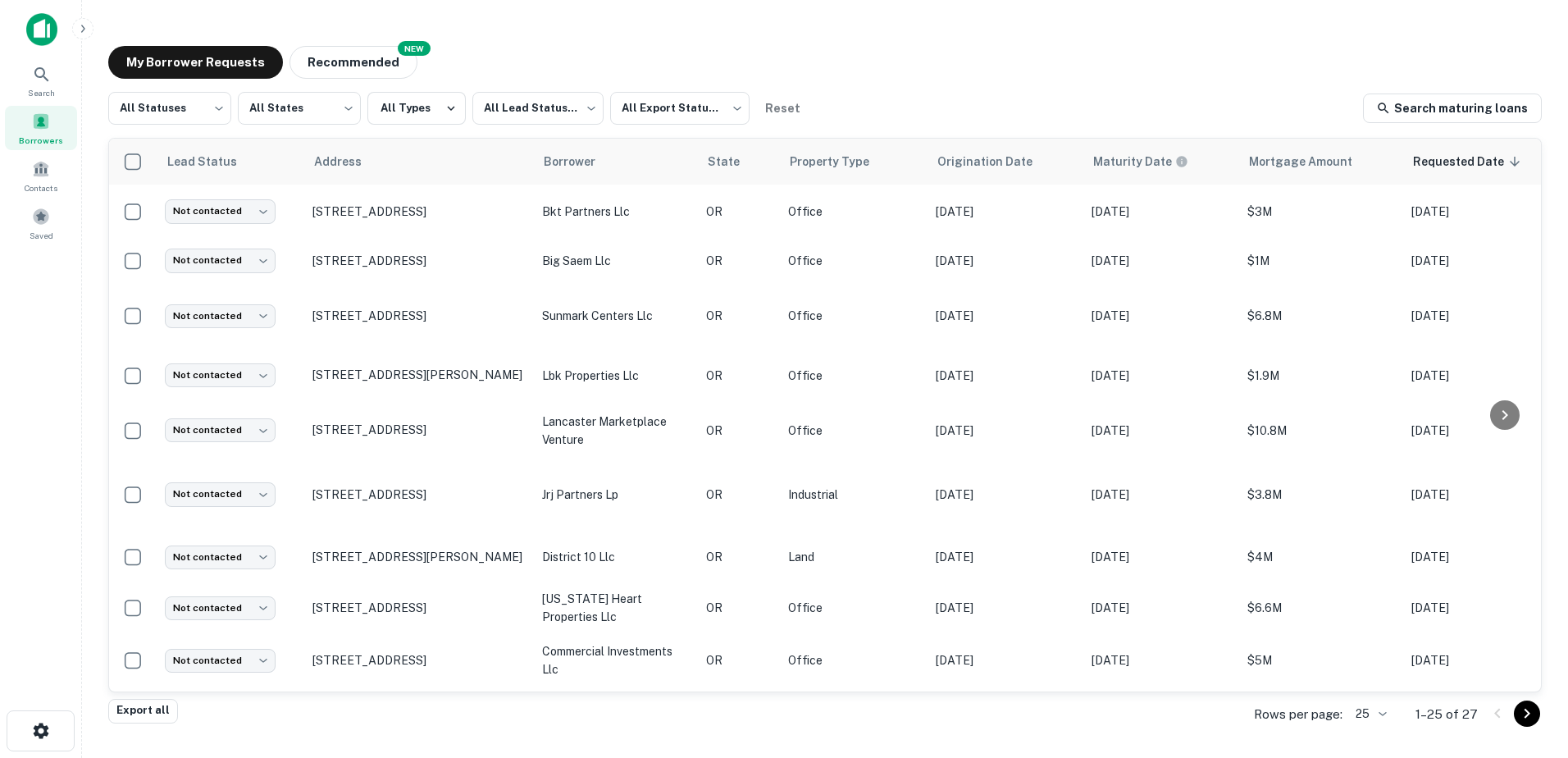
click at [1108, 43] on div "My Borrower Requests NEW Recommended All Statuses *** ​ All States *** ​ All Ty…" at bounding box center [825, 374] width 1460 height 683
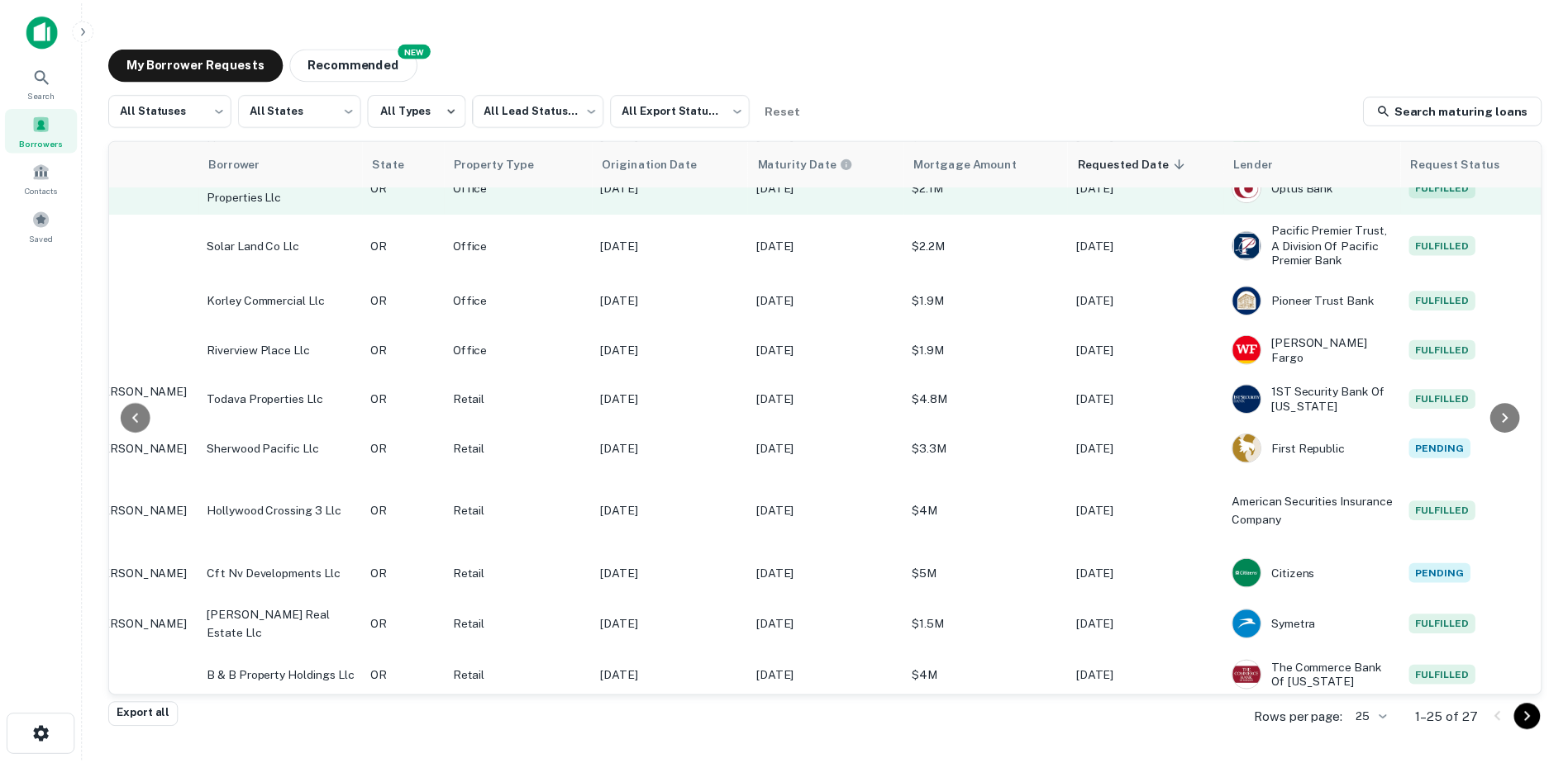
scroll to position [681, 0]
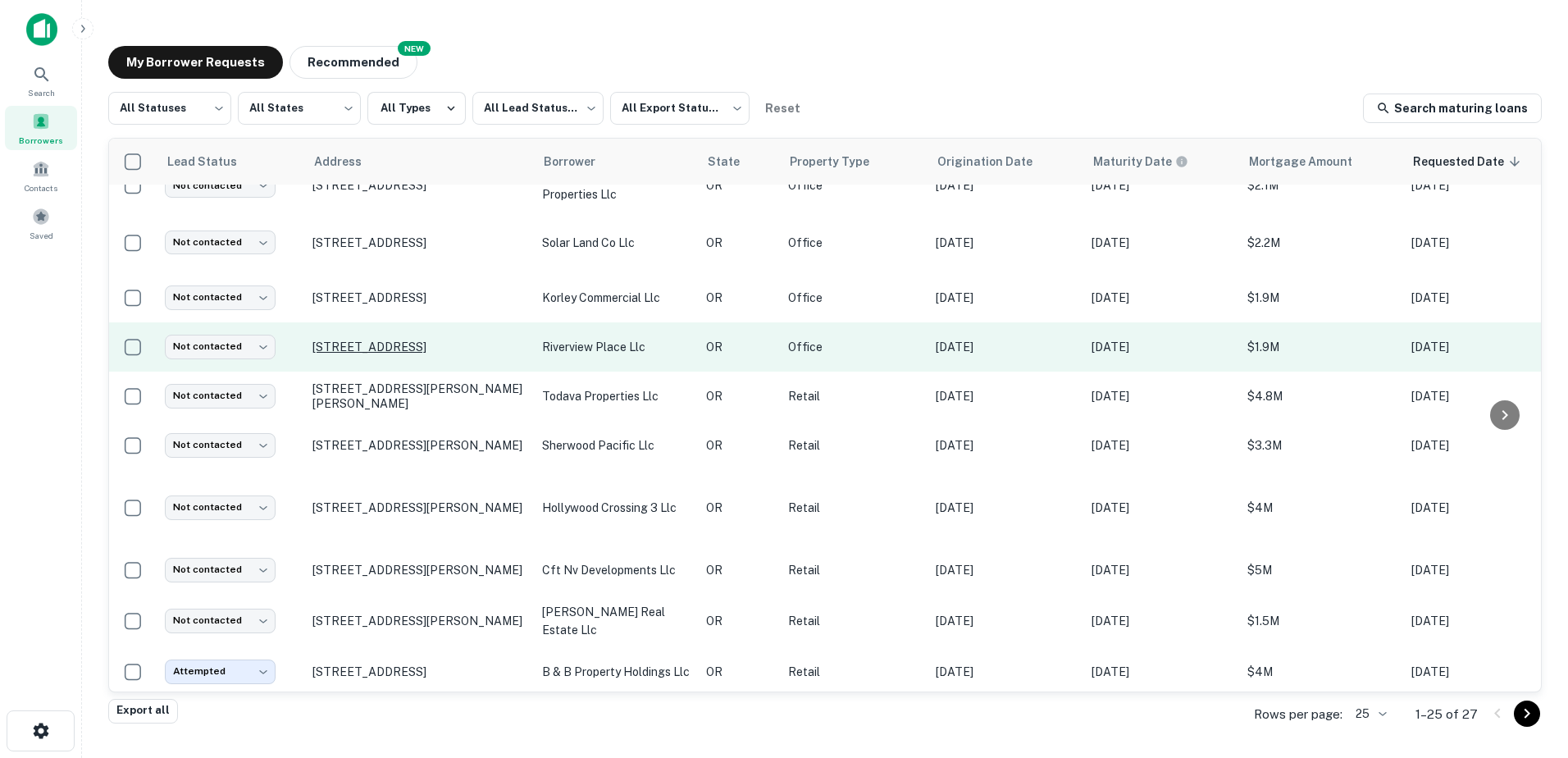
click at [418, 354] on p "[STREET_ADDRESS]" at bounding box center [419, 347] width 213 height 15
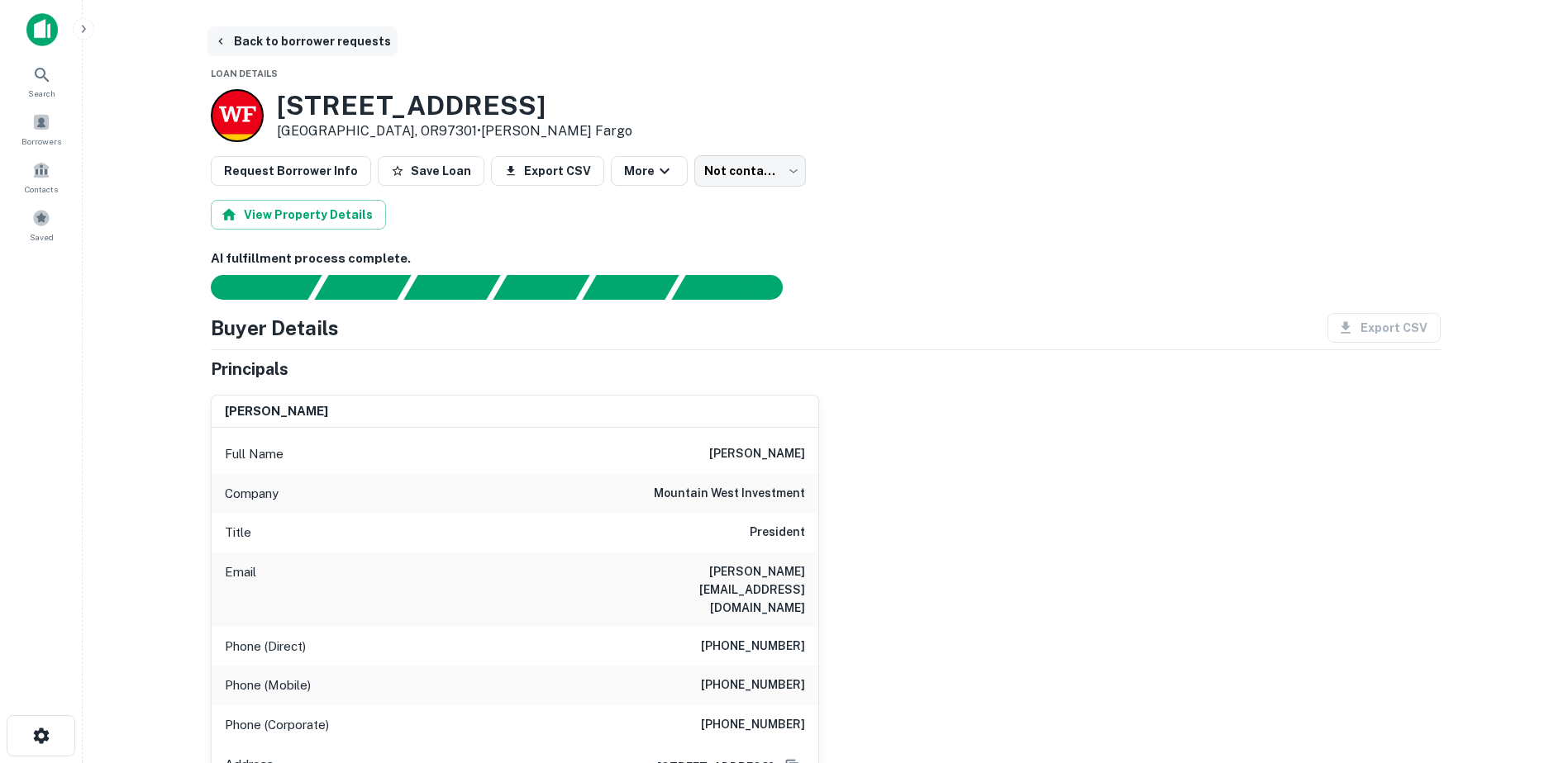
click at [222, 34] on button "Back to borrower requests" at bounding box center [303, 41] width 190 height 30
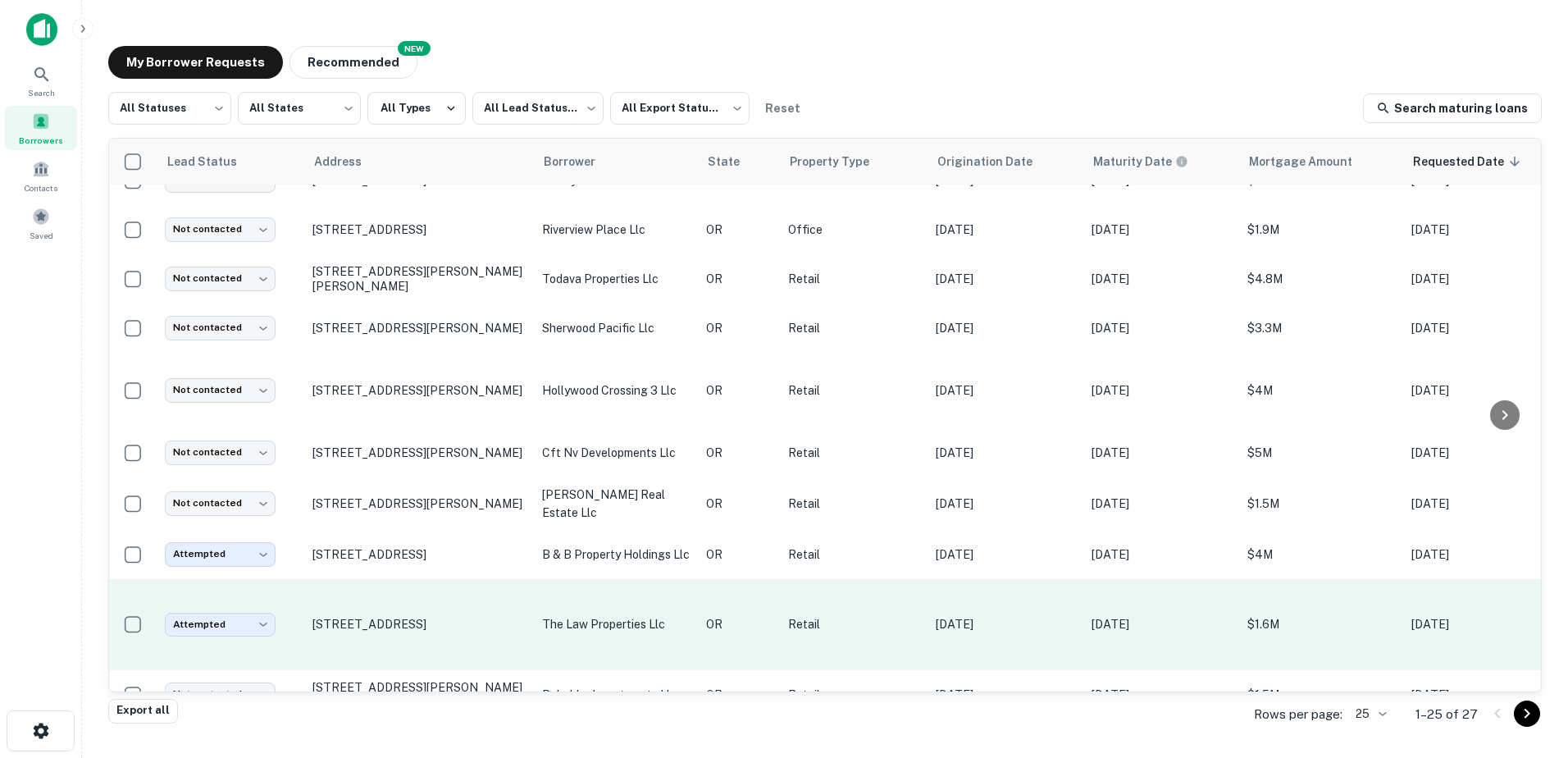
scroll to position [917, 0]
